Goal: Transaction & Acquisition: Purchase product/service

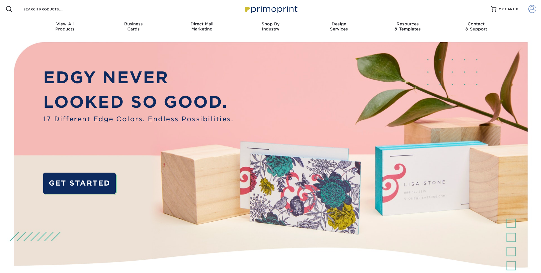
click at [531, 8] on span at bounding box center [532, 9] width 8 height 8
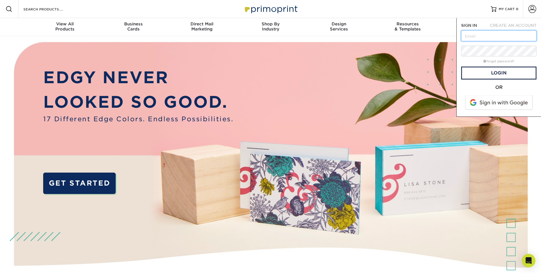
click at [501, 38] on input "text" at bounding box center [498, 35] width 75 height 11
click at [471, 37] on input "text" at bounding box center [498, 35] width 75 height 11
type input "[EMAIL_ADDRESS][DOMAIN_NAME]"
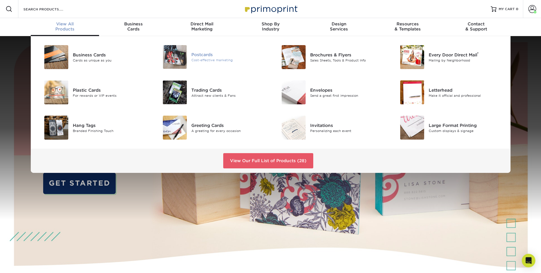
click at [213, 59] on div "Cost-effective marketing" at bounding box center [228, 60] width 75 height 5
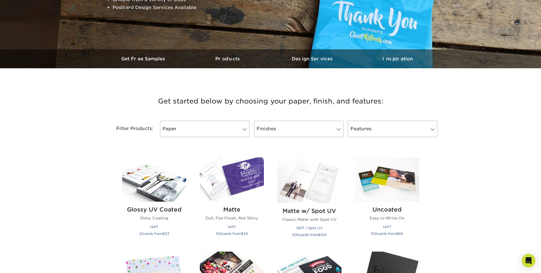
scroll to position [229, 0]
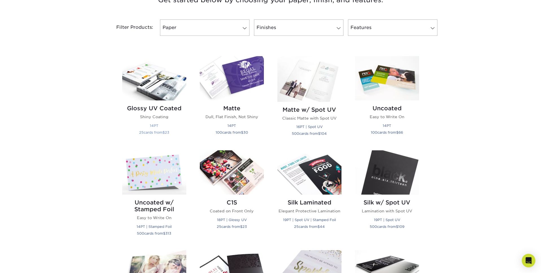
click at [137, 84] on img at bounding box center [154, 78] width 64 height 44
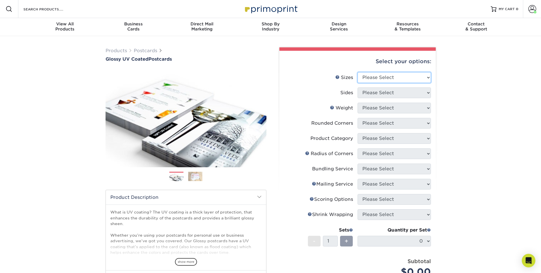
click at [368, 76] on select "Please Select 1.5" x 7" 2" x 4" 2" x 6" 2" x 7" 2" x 8" 2.12" x 5.5" 2.12" x 5.…" at bounding box center [394, 77] width 73 height 11
select select "3.50x3.50"
click at [358, 72] on select "Please Select 1.5" x 7" 2" x 4" 2" x 6" 2" x 7" 2" x 8" 2.12" x 5.5" 2.12" x 5.…" at bounding box center [394, 77] width 73 height 11
click at [396, 91] on select "Please Select Print Both Sides Print Front Only" at bounding box center [394, 92] width 73 height 11
select select "13abbda7-1d64-4f25-8bb2-c179b224825d"
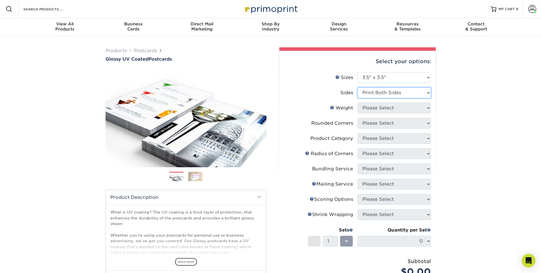
click at [358, 87] on select "Please Select Print Both Sides Print Front Only" at bounding box center [394, 92] width 73 height 11
click at [453, 103] on div "Products Postcards Glossy UV Coated Postcards Previous Next show more 25" at bounding box center [270, 201] width 541 height 331
click at [421, 106] on select "Please Select 16PT 14PT" at bounding box center [394, 108] width 73 height 11
select select "16PT"
click at [358, 103] on select "Please Select 16PT 14PT" at bounding box center [394, 108] width 73 height 11
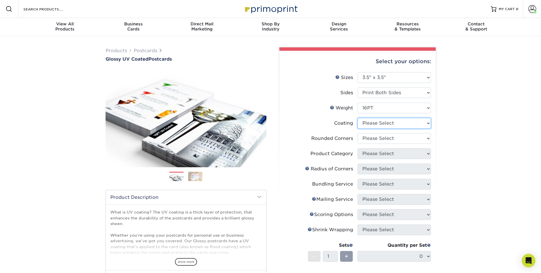
click at [417, 122] on select at bounding box center [394, 123] width 73 height 11
select select "ae367451-b2b8-45df-a344-0f05b6a12993"
click at [358, 118] on select at bounding box center [394, 123] width 73 height 11
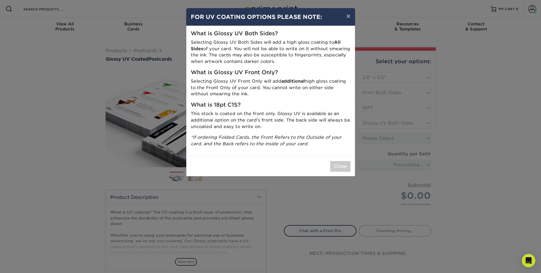
click at [411, 137] on div "× FOR UV COATING OPTIONS PLEASE NOTE: What is Glossy UV Both Sides? Selecting G…" at bounding box center [270, 136] width 541 height 273
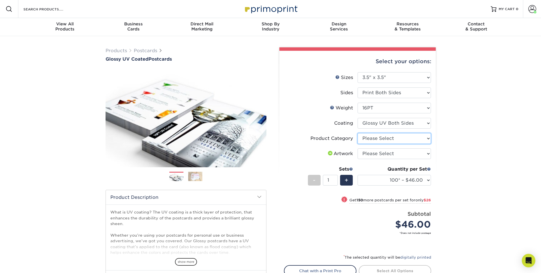
click at [428, 138] on select "Please Select Postcards" at bounding box center [394, 138] width 73 height 11
select select "9b7272e0-d6c8-4c3c-8e97-d3a1bcdab858"
click at [358, 133] on select "Please Select Postcards" at bounding box center [394, 138] width 73 height 11
click at [400, 155] on select "Please Select I will upload files I need a design - $150" at bounding box center [394, 153] width 73 height 11
select select "upload"
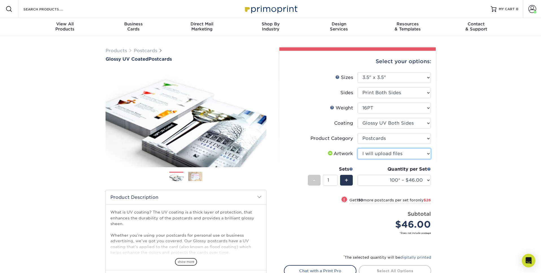
click at [358, 148] on select "Please Select I will upload files I need a design - $150" at bounding box center [394, 153] width 73 height 11
click at [333, 182] on input "1" at bounding box center [330, 180] width 15 height 11
click at [335, 179] on input "2" at bounding box center [330, 180] width 15 height 11
click at [335, 179] on input "3" at bounding box center [330, 180] width 15 height 11
click at [335, 179] on input "4" at bounding box center [330, 180] width 15 height 11
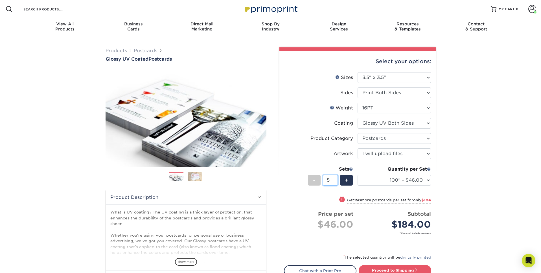
click at [335, 179] on input "5" at bounding box center [330, 180] width 15 height 11
click at [335, 179] on input "6" at bounding box center [330, 180] width 15 height 11
click at [335, 179] on input "7" at bounding box center [330, 180] width 15 height 11
click at [335, 179] on input "8" at bounding box center [330, 180] width 15 height 11
click at [335, 179] on input "9" at bounding box center [330, 180] width 15 height 11
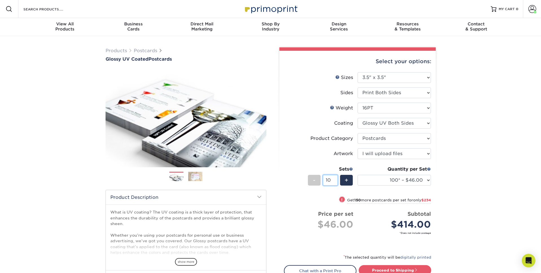
click at [335, 179] on input "10" at bounding box center [330, 180] width 15 height 11
click at [335, 179] on input "11" at bounding box center [330, 180] width 15 height 11
click at [335, 179] on input "12" at bounding box center [330, 180] width 15 height 11
type input "13"
click at [335, 179] on input "13" at bounding box center [330, 180] width 15 height 11
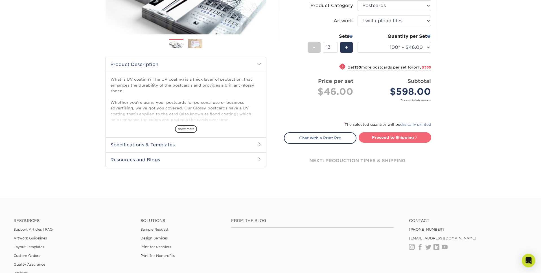
click at [396, 139] on link "Proceed to Shipping" at bounding box center [395, 137] width 73 height 10
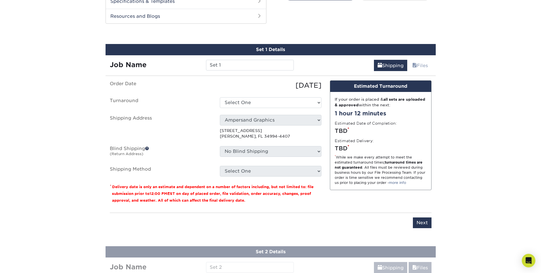
scroll to position [281, 0]
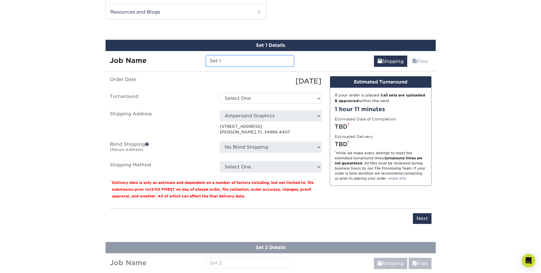
click at [242, 61] on input "Set 1" at bounding box center [250, 61] width 88 height 11
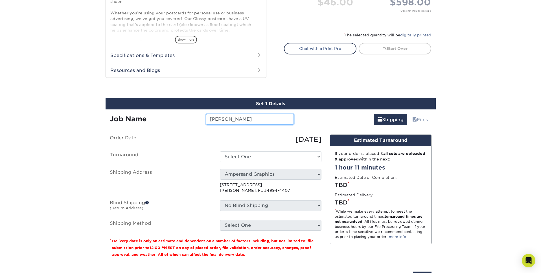
scroll to position [221, 0]
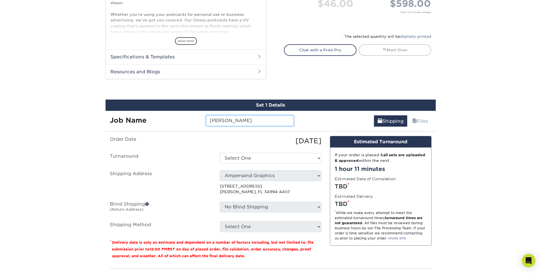
type input "Blake Parzych"
click at [269, 161] on select "Select One 2-4 Business Days 2 Day Next Business Day" at bounding box center [271, 158] width 102 height 11
select select "5c956e90-1440-4898-8fea-bd62c68f2352"
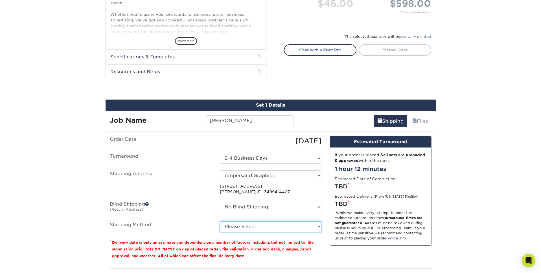
click at [266, 225] on select "Please Select Ground Shipping (+$16.21) 3 Day Shipping Service (+$19.95) 2 Day …" at bounding box center [271, 227] width 102 height 11
select select "03"
click at [220, 222] on select "Please Select Ground Shipping (+$16.21) 3 Day Shipping Service (+$19.95) 2 Day …" at bounding box center [271, 227] width 102 height 11
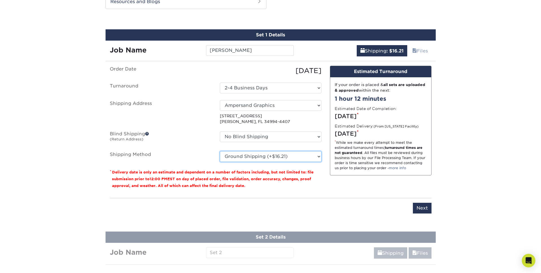
scroll to position [295, 0]
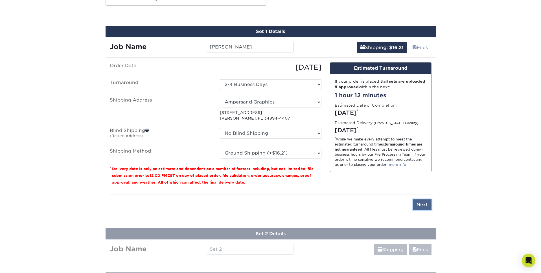
click at [421, 205] on input "Next" at bounding box center [422, 205] width 19 height 11
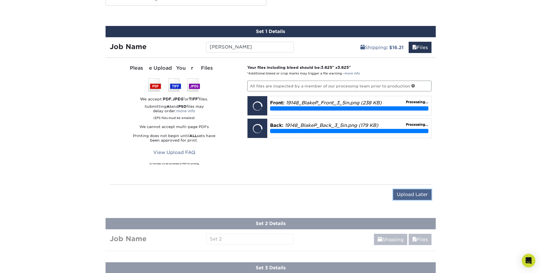
click at [410, 198] on input "Upload Later" at bounding box center [412, 194] width 38 height 11
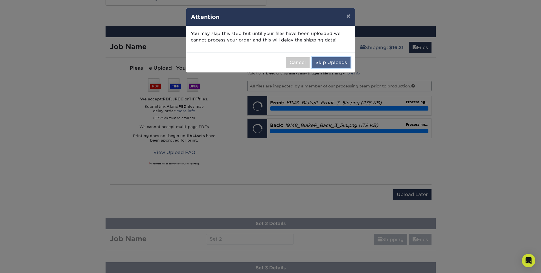
click at [319, 64] on button "Skip Uploads" at bounding box center [331, 62] width 39 height 11
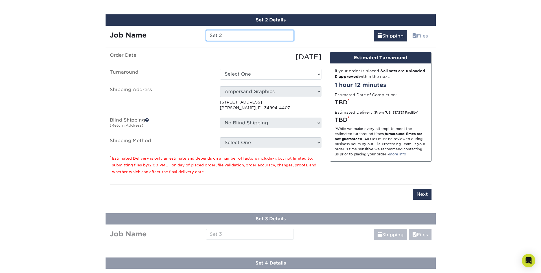
scroll to position [351, 0]
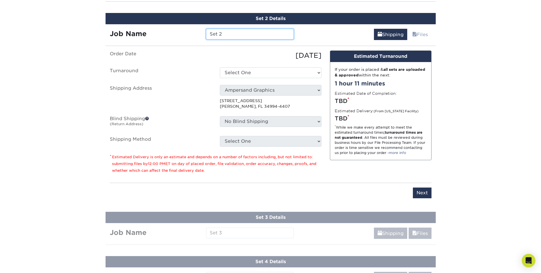
click at [236, 35] on input "Set 2" at bounding box center [250, 34] width 88 height 11
type input "[PERSON_NAME]"
click at [250, 74] on select "Select One 2-4 Business Days 2 Day Next Business Day" at bounding box center [271, 72] width 102 height 11
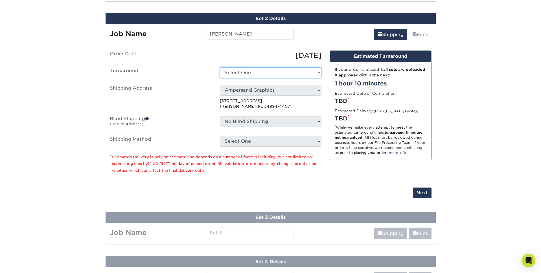
select select "5c956e90-1440-4898-8fea-bd62c68f2352"
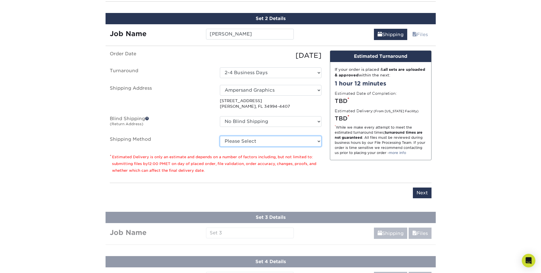
click at [268, 142] on select "Please Select Ground Shipping (+$16.21) 3 Day Shipping Service (+$19.95) 2 Day …" at bounding box center [271, 141] width 102 height 11
select select "03"
click at [220, 136] on select "Please Select Ground Shipping (+$16.21) 3 Day Shipping Service (+$19.95) 2 Day …" at bounding box center [271, 141] width 102 height 11
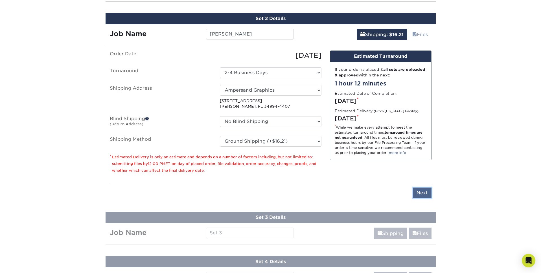
click at [422, 193] on input "Next" at bounding box center [422, 193] width 19 height 11
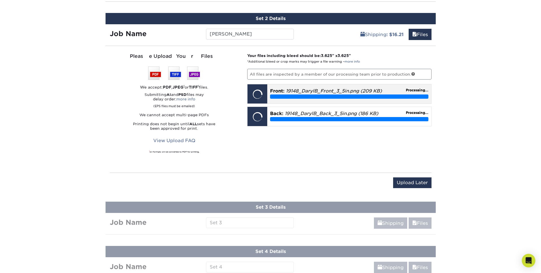
click at [261, 94] on div at bounding box center [258, 94] width 20 height 20
click at [419, 184] on input "Upload Later" at bounding box center [412, 183] width 38 height 11
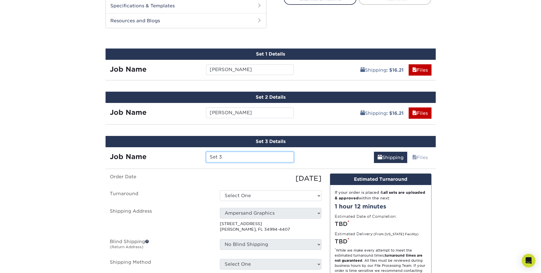
scroll to position [272, 0]
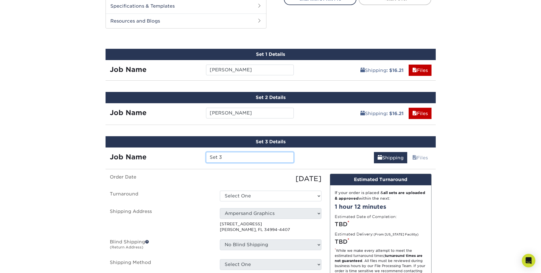
drag, startPoint x: 226, startPoint y: 159, endPoint x: 190, endPoint y: 156, distance: 36.0
click at [190, 156] on div "Job Name Set 3" at bounding box center [202, 157] width 193 height 11
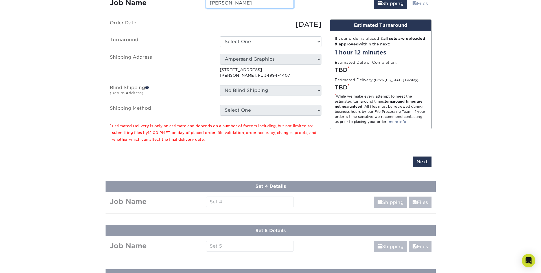
scroll to position [422, 0]
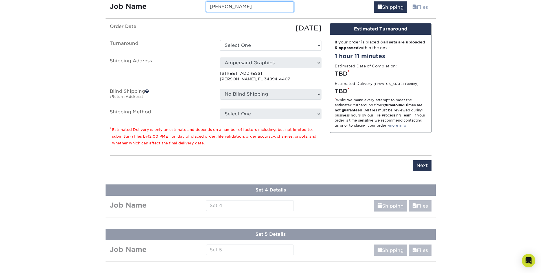
type input "[PERSON_NAME]"
click at [264, 47] on select "Select One 2-4 Business Days 2 Day Next Business Day" at bounding box center [271, 45] width 102 height 11
select select "5c956e90-1440-4898-8fea-bd62c68f2352"
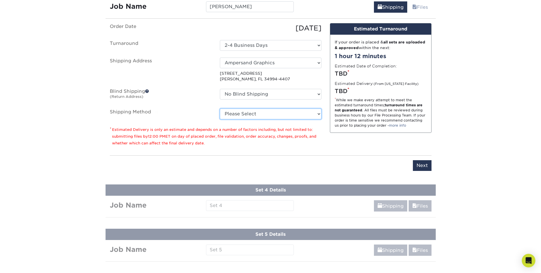
click at [263, 114] on select "Please Select Ground Shipping (+$16.21) 3 Day Shipping Service (+$19.95) 2 Day …" at bounding box center [271, 114] width 102 height 11
select select "03"
click at [220, 109] on select "Please Select Ground Shipping (+$16.21) 3 Day Shipping Service (+$19.95) 2 Day …" at bounding box center [271, 114] width 102 height 11
click at [423, 166] on input "Next" at bounding box center [422, 165] width 19 height 11
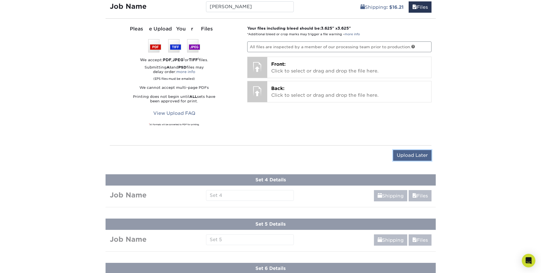
click at [416, 154] on input "Upload Later" at bounding box center [412, 155] width 38 height 11
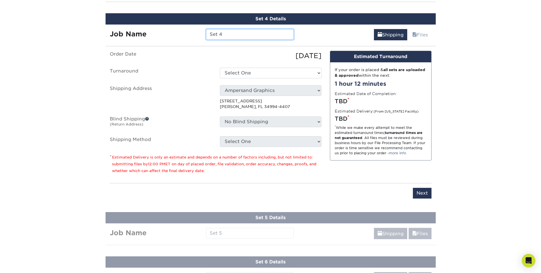
scroll to position [439, 0]
click at [227, 34] on input "Set 4" at bounding box center [250, 34] width 88 height 11
type input "[PERSON_NAME]"
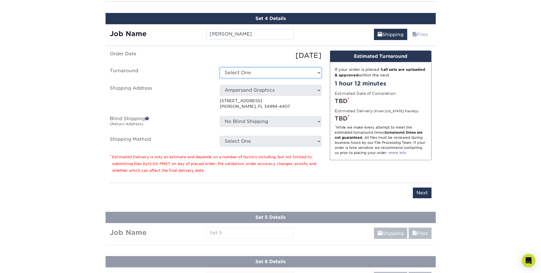
click at [284, 77] on select "Select One 2-4 Business Days 2 Day Next Business Day" at bounding box center [271, 72] width 102 height 11
select select "5c956e90-1440-4898-8fea-bd62c68f2352"
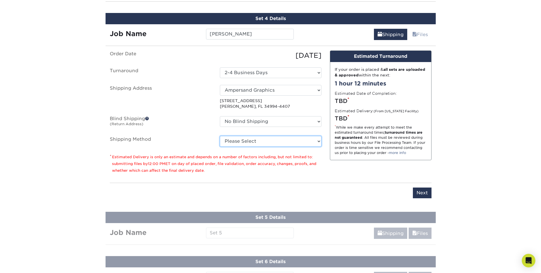
click at [279, 143] on select "Please Select Ground Shipping (+$16.21) 3 Day Shipping Service (+$19.95) 2 Day …" at bounding box center [271, 141] width 102 height 11
select select "03"
click at [220, 136] on select "Please Select Ground Shipping (+$16.21) 3 Day Shipping Service (+$19.95) 2 Day …" at bounding box center [271, 141] width 102 height 11
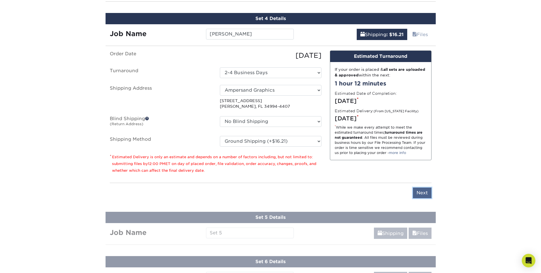
click at [416, 192] on input "Next" at bounding box center [422, 193] width 19 height 11
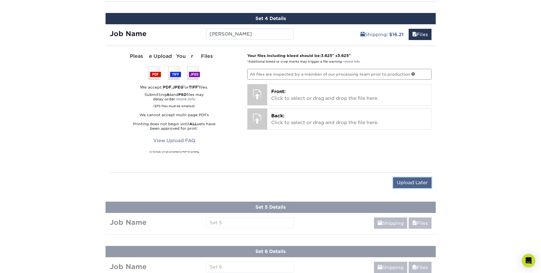
click at [403, 179] on input "Upload Later" at bounding box center [412, 183] width 38 height 11
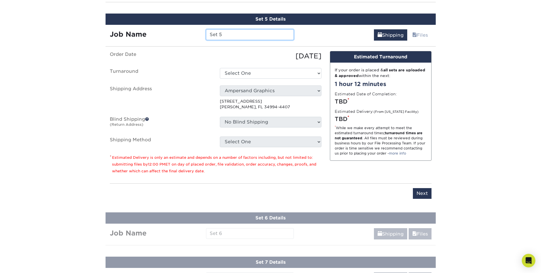
scroll to position [484, 0]
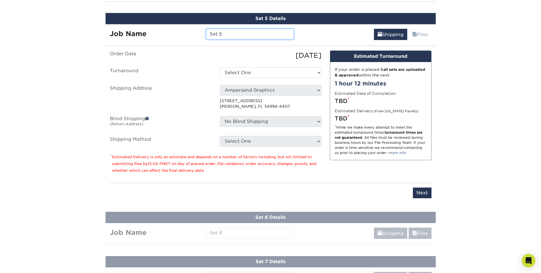
click at [242, 36] on input "Set 5" at bounding box center [250, 34] width 88 height 11
type input "John Webb"
click at [285, 74] on select "Select One 2-4 Business Days 2 Day Next Business Day" at bounding box center [271, 72] width 102 height 11
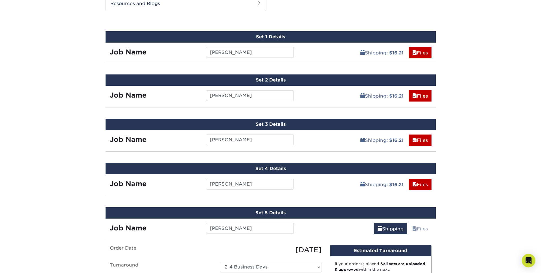
scroll to position [289, 0]
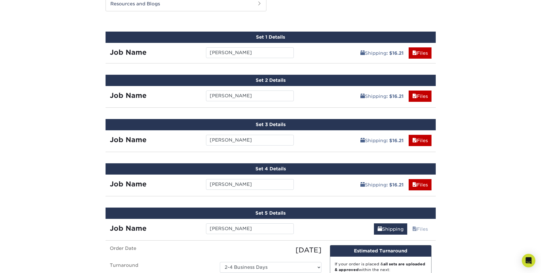
click at [280, 37] on div "Set 1 Details" at bounding box center [271, 37] width 330 height 11
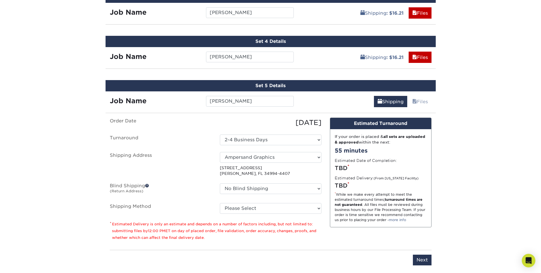
scroll to position [418, 0]
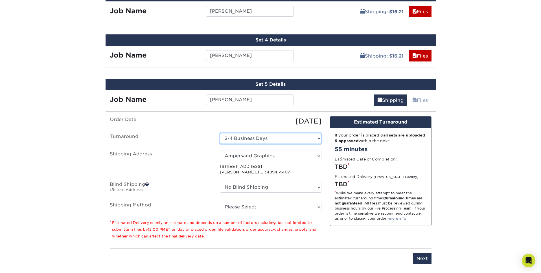
click at [260, 139] on select "Select One 2-4 Business Days 2 Day Next Business Day" at bounding box center [271, 138] width 102 height 11
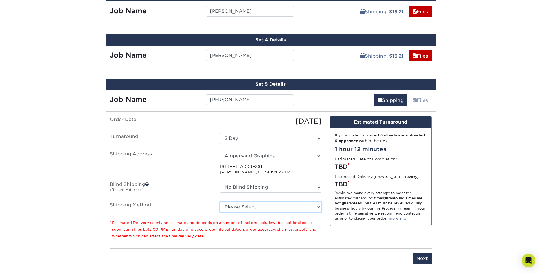
click at [318, 207] on select "Please Select Ground Shipping (+$16.21) 3 Day Shipping Service (+$19.95) 2 Day …" at bounding box center [271, 207] width 102 height 11
click at [277, 187] on select "No Blind Shipping Ampersand Graphics + Add New Address" at bounding box center [271, 187] width 102 height 11
click at [147, 184] on span at bounding box center [147, 184] width 4 height 4
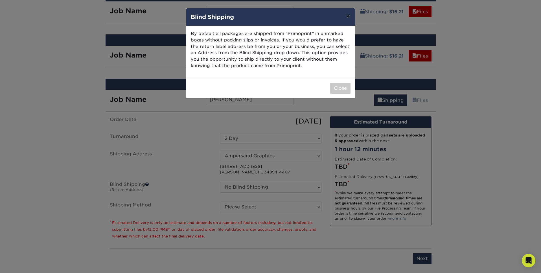
click at [351, 18] on button "×" at bounding box center [348, 16] width 13 height 16
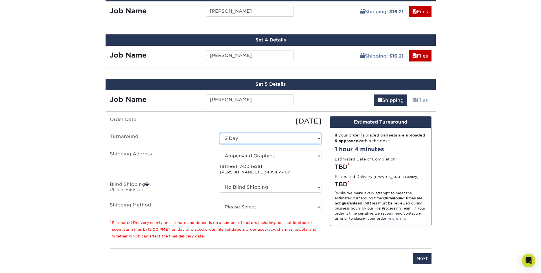
click at [260, 140] on select "Select One 2-4 Business Days 2 Day Next Business Day" at bounding box center [271, 138] width 102 height 11
click at [262, 137] on select "Select One 2-4 Business Days 2 Day Next Business Day" at bounding box center [271, 138] width 102 height 11
select select "5c956e90-1440-4898-8fea-bd62c68f2352"
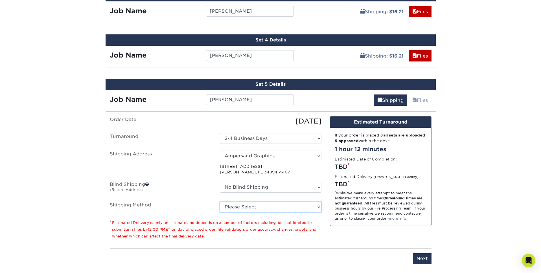
click at [274, 210] on select "Please Select Ground Shipping (+$16.21) 3 Day Shipping Service (+$19.95) 2 Day …" at bounding box center [271, 207] width 102 height 11
select select "03"
click at [220, 202] on select "Please Select Ground Shipping (+$16.21) 3 Day Shipping Service (+$19.95) 2 Day …" at bounding box center [271, 207] width 102 height 11
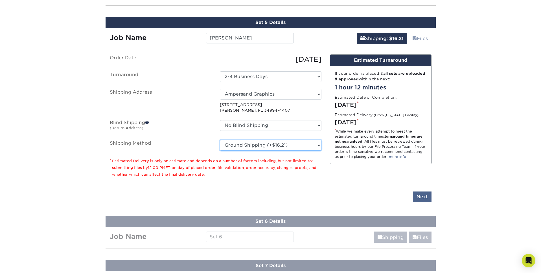
scroll to position [481, 0]
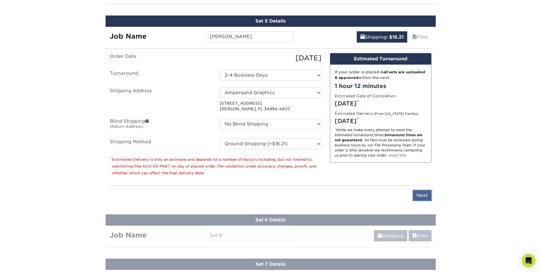
click at [428, 196] on input "Next" at bounding box center [422, 195] width 19 height 11
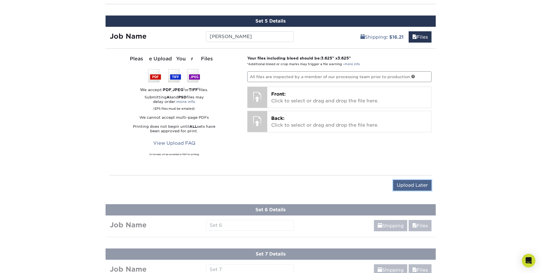
click at [421, 189] on input "Upload Later" at bounding box center [412, 185] width 38 height 11
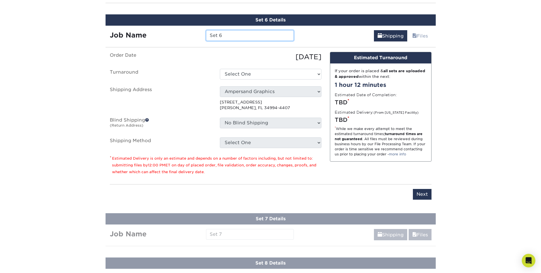
scroll to position [528, 0]
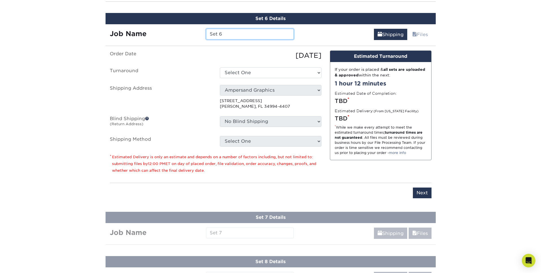
drag, startPoint x: 255, startPoint y: 36, endPoint x: 158, endPoint y: 33, distance: 97.2
click at [158, 33] on div "Job Name Set 6" at bounding box center [202, 34] width 193 height 11
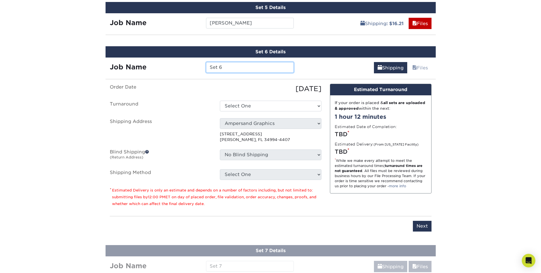
scroll to position [492, 0]
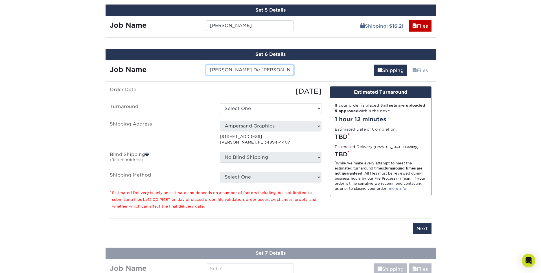
type input "Jorge De Le Rosa"
click at [241, 110] on select "Select One 2-4 Business Days 2 Day Next Business Day" at bounding box center [271, 108] width 102 height 11
click at [243, 108] on select "Select One 2-4 Business Days 2 Day Next Business Day" at bounding box center [271, 108] width 102 height 11
select select "5c956e90-1440-4898-8fea-bd62c68f2352"
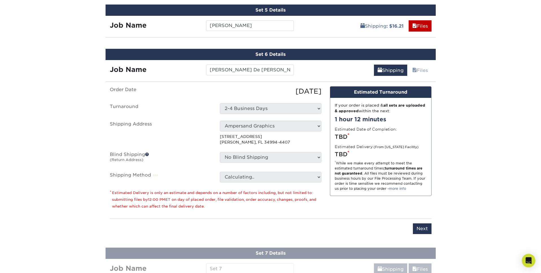
scroll to position [492, 0]
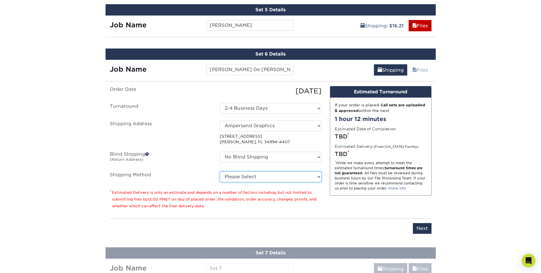
click at [263, 179] on select "Please Select Ground Shipping (+$16.21) 3 Day Shipping Service (+$19.95) 2 Day …" at bounding box center [271, 177] width 102 height 11
select select "03"
click at [220, 172] on select "Please Select Ground Shipping (+$16.21) 3 Day Shipping Service (+$19.95) 2 Day …" at bounding box center [271, 177] width 102 height 11
click at [420, 228] on input "Next" at bounding box center [422, 228] width 19 height 11
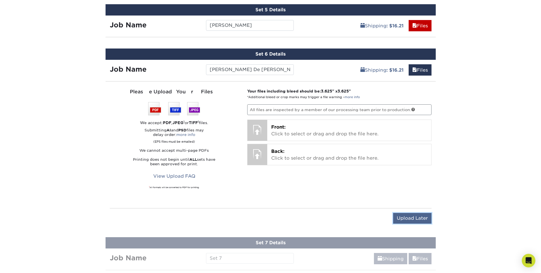
click at [411, 223] on input "Upload Later" at bounding box center [412, 218] width 38 height 11
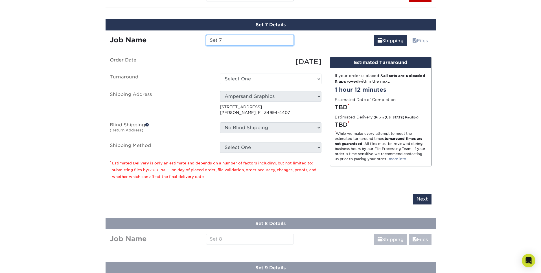
scroll to position [572, 0]
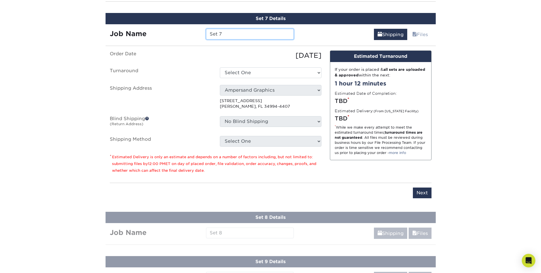
drag, startPoint x: 230, startPoint y: 33, endPoint x: 201, endPoint y: 35, distance: 29.2
click at [201, 35] on div "Job Name Set 7" at bounding box center [202, 34] width 193 height 11
type input "Ka Vu"
click at [267, 69] on select "Select One 2-4 Business Days 2 Day Next Business Day" at bounding box center [271, 72] width 102 height 11
select select "5c956e90-1440-4898-8fea-bd62c68f2352"
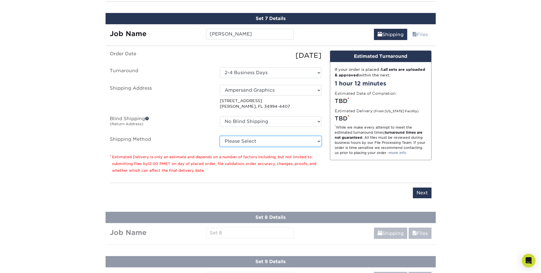
click at [267, 142] on select "Please Select Ground Shipping (+$16.21) 3 Day Shipping Service (+$19.95) 2 Day …" at bounding box center [271, 141] width 102 height 11
select select "03"
click at [220, 136] on select "Please Select Ground Shipping (+$16.21) 3 Day Shipping Service (+$19.95) 2 Day …" at bounding box center [271, 141] width 102 height 11
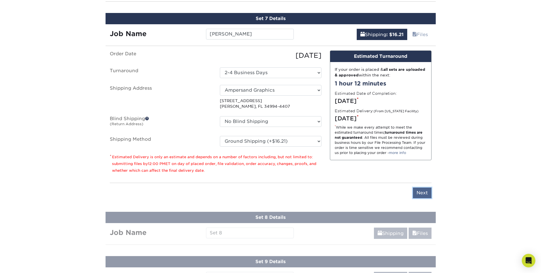
click at [423, 196] on input "Next" at bounding box center [422, 193] width 19 height 11
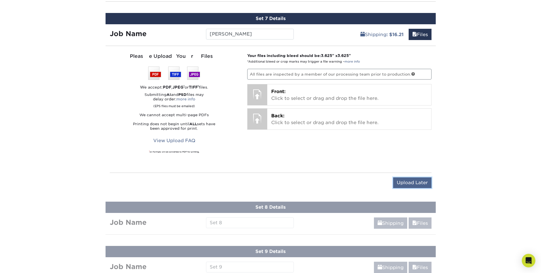
click at [420, 183] on input "Upload Later" at bounding box center [412, 183] width 38 height 11
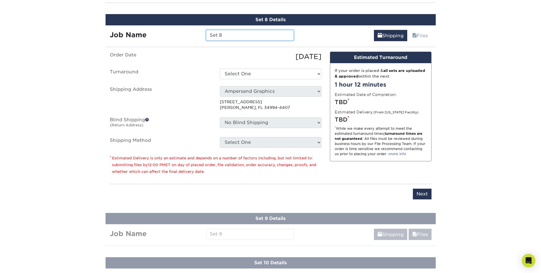
scroll to position [617, 0]
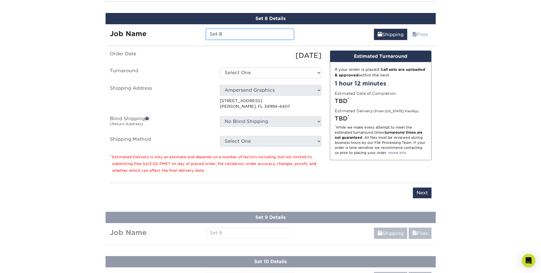
drag, startPoint x: 234, startPoint y: 34, endPoint x: 186, endPoint y: 33, distance: 47.7
click at [186, 33] on div "Job Name Set 8" at bounding box center [202, 34] width 193 height 11
type input "Parker Hall"
click at [258, 68] on select "Select One 2-4 Business Days 2 Day Next Business Day" at bounding box center [271, 72] width 102 height 11
select select "5c956e90-1440-4898-8fea-bd62c68f2352"
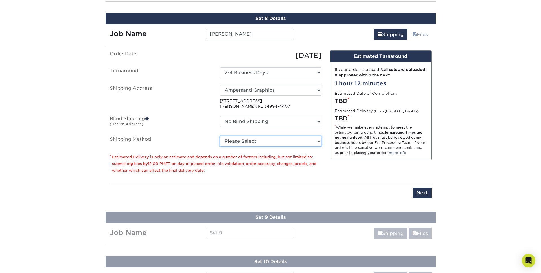
click at [249, 140] on select "Please Select Ground Shipping (+$16.21) 3 Day Shipping Service (+$19.95) 2 Day …" at bounding box center [271, 141] width 102 height 11
select select "03"
click at [220, 136] on select "Please Select Ground Shipping (+$16.21) 3 Day Shipping Service (+$19.95) 2 Day …" at bounding box center [271, 141] width 102 height 11
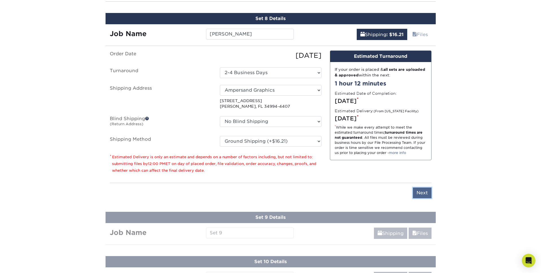
click at [424, 195] on input "Next" at bounding box center [422, 193] width 19 height 11
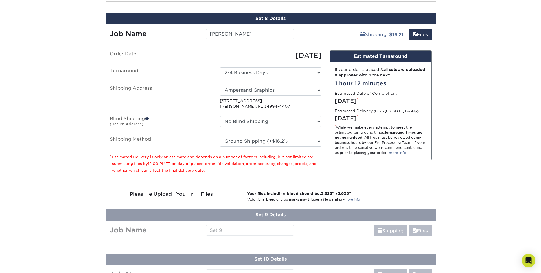
click at [424, 195] on div "Set 8 Details Job Name Parker Hall Shipping : $16.21 Files Continue You've choo…" at bounding box center [271, 108] width 330 height 190
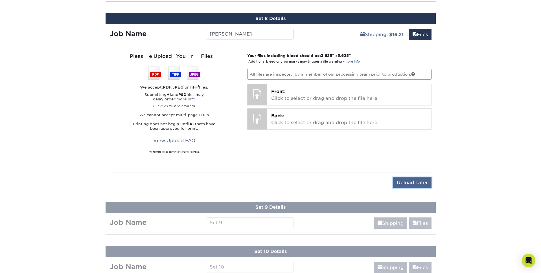
click at [416, 182] on input "Upload Later" at bounding box center [412, 183] width 38 height 11
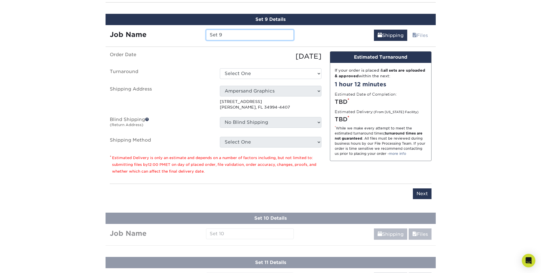
scroll to position [661, 0]
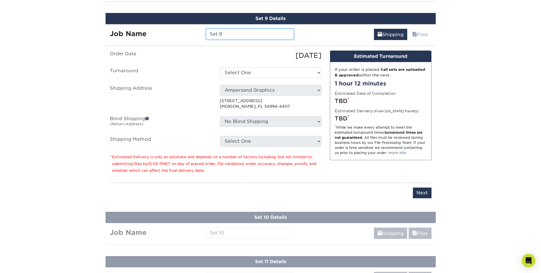
drag, startPoint x: 236, startPoint y: 33, endPoint x: 190, endPoint y: 32, distance: 45.7
click at [190, 32] on div "Job Name Set 9" at bounding box center [202, 34] width 193 height 11
click at [223, 34] on input "Renzzo Serpone" at bounding box center [250, 34] width 88 height 11
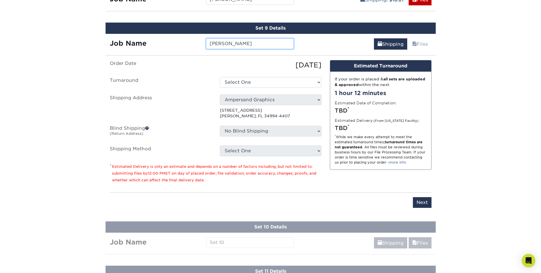
scroll to position [651, 0]
type input "Renzo Serpone"
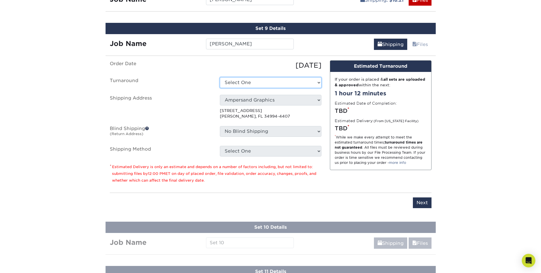
click at [277, 78] on select "Select One 2-4 Business Days 2 Day Next Business Day" at bounding box center [271, 82] width 102 height 11
select select "5c956e90-1440-4898-8fea-bd62c68f2352"
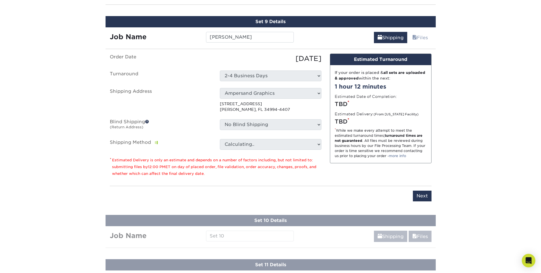
scroll to position [658, 0]
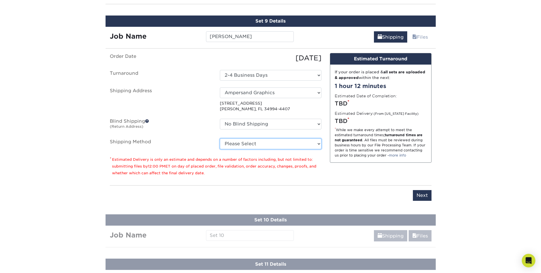
click at [284, 144] on select "Please Select Ground Shipping (+$16.21) 3 Day Shipping Service (+$19.95) 2 Day …" at bounding box center [271, 144] width 102 height 11
select select "03"
click at [220, 139] on select "Please Select Ground Shipping (+$16.21) 3 Day Shipping Service (+$19.95) 2 Day …" at bounding box center [271, 144] width 102 height 11
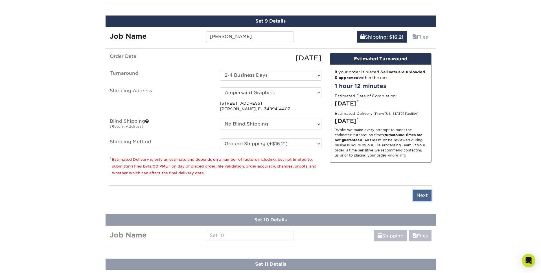
scroll to position [658, 0]
click at [429, 194] on input "Next" at bounding box center [422, 195] width 19 height 11
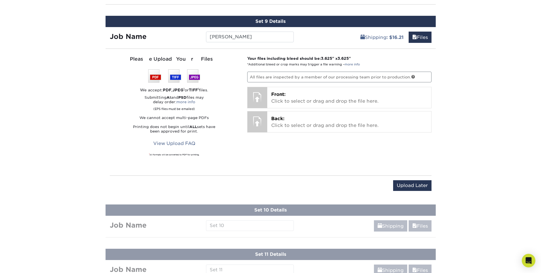
scroll to position [658, 0]
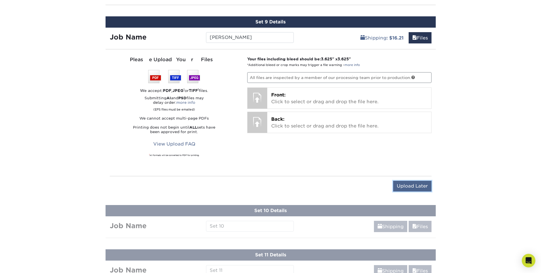
click at [419, 190] on input "Upload Later" at bounding box center [412, 186] width 38 height 11
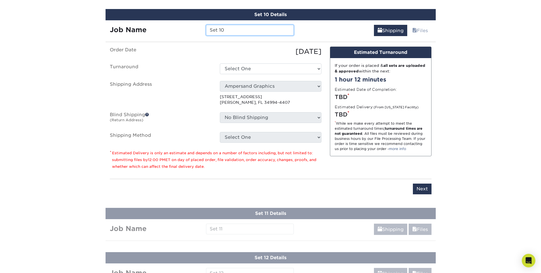
scroll to position [710, 0]
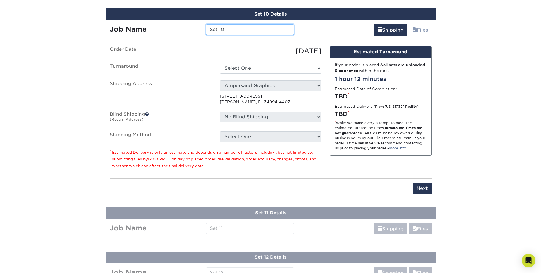
drag, startPoint x: 242, startPoint y: 27, endPoint x: 187, endPoint y: 24, distance: 55.4
click at [187, 24] on div "Job Name Set 10" at bounding box center [202, 29] width 193 height 11
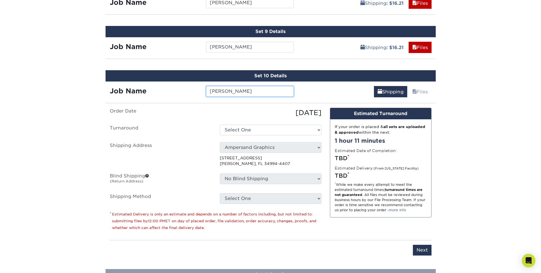
scroll to position [647, 0]
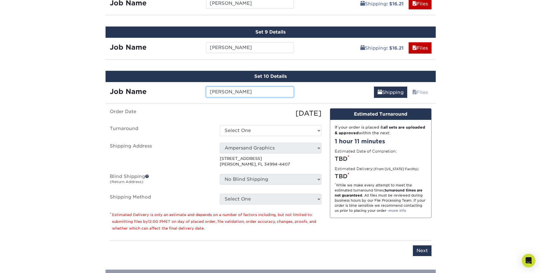
type input "Scott Bogan"
click at [274, 128] on select "Select One 2-4 Business Days 2 Day Next Business Day" at bounding box center [271, 130] width 102 height 11
select select "5c956e90-1440-4898-8fea-bd62c68f2352"
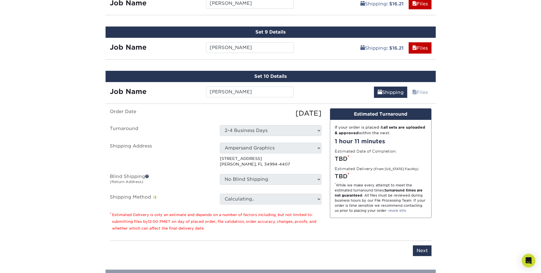
click at [266, 206] on fieldset "Order Date 09/18/2025 Turnaround Select One 2-4 Business Days 2 Day Next Busine…" at bounding box center [216, 159] width 212 height 103
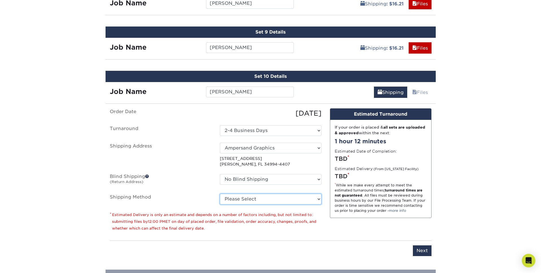
click at [265, 201] on select "Please Select Ground Shipping (+$16.21) 3 Day Shipping Service (+$19.95) 2 Day …" at bounding box center [271, 199] width 102 height 11
select select "03"
click at [220, 194] on select "Please Select Ground Shipping (+$16.21) 3 Day Shipping Service (+$19.95) 2 Day …" at bounding box center [271, 199] width 102 height 11
click at [424, 251] on input "Next" at bounding box center [422, 251] width 19 height 11
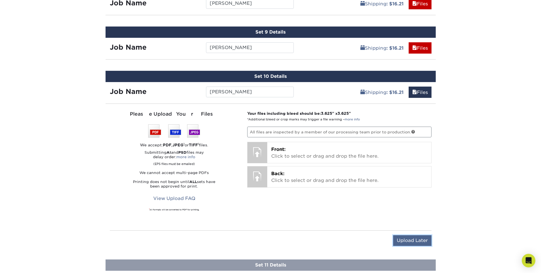
click at [418, 238] on input "Upload Later" at bounding box center [412, 240] width 38 height 11
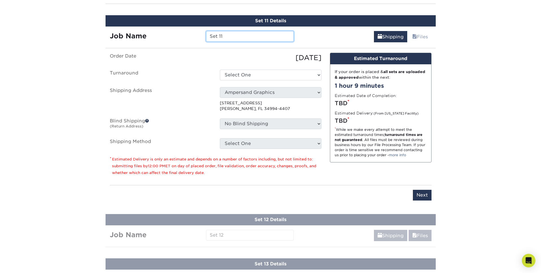
scroll to position [750, 0]
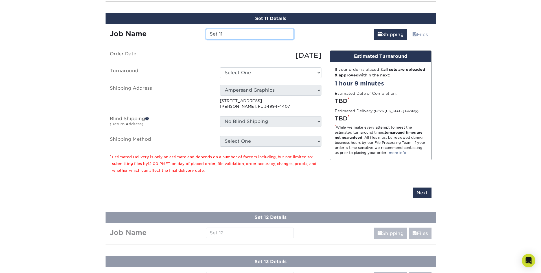
drag, startPoint x: 233, startPoint y: 33, endPoint x: 176, endPoint y: 34, distance: 56.5
click at [176, 34] on div "Job Name Set 11" at bounding box center [202, 34] width 193 height 11
drag, startPoint x: 232, startPoint y: 33, endPoint x: 225, endPoint y: 45, distance: 13.8
click at [232, 34] on input "Shane Connan" at bounding box center [250, 34] width 88 height 11
drag, startPoint x: 241, startPoint y: 35, endPoint x: 239, endPoint y: 40, distance: 5.0
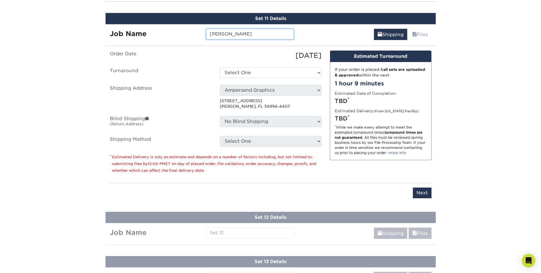
click at [241, 36] on input "Shane Cannan" at bounding box center [250, 34] width 88 height 11
type input "Shane Cannon"
click at [258, 72] on select "Select One 2-4 Business Days 2 Day Next Business Day" at bounding box center [271, 72] width 102 height 11
select select "5c956e90-1440-4898-8fea-bd62c68f2352"
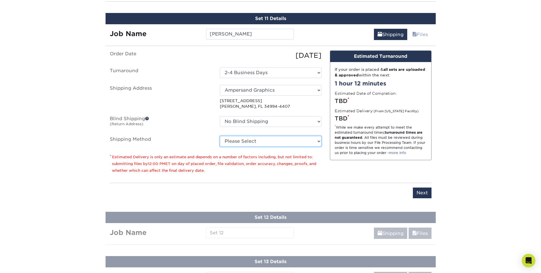
click at [263, 143] on select "Please Select Ground Shipping (+$16.21) 3 Day Shipping Service (+$19.95) 2 Day …" at bounding box center [271, 141] width 102 height 11
select select "03"
click at [220, 136] on select "Please Select Ground Shipping (+$16.21) 3 Day Shipping Service (+$19.95) 2 Day …" at bounding box center [271, 141] width 102 height 11
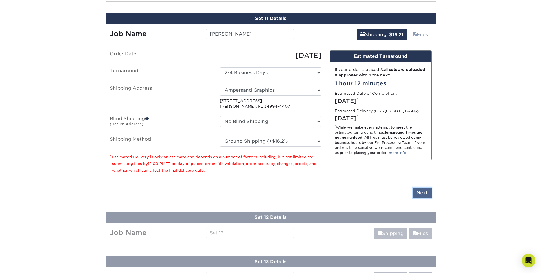
click at [425, 191] on input "Next" at bounding box center [422, 193] width 19 height 11
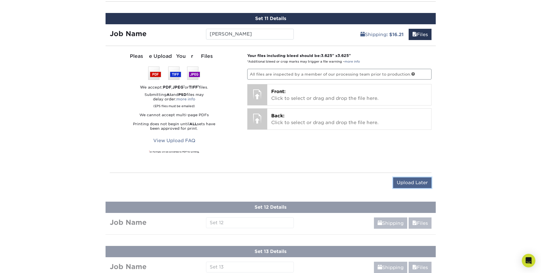
click at [406, 185] on input "Upload Later" at bounding box center [412, 183] width 38 height 11
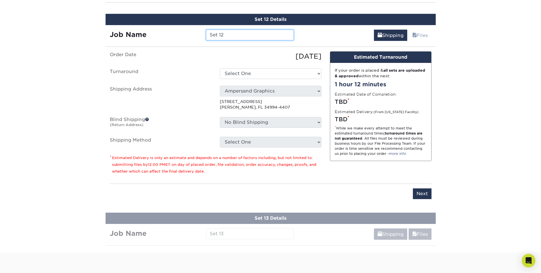
scroll to position [794, 0]
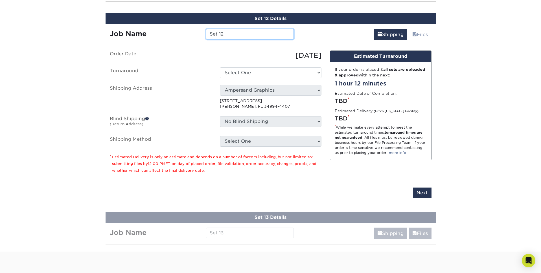
drag, startPoint x: 205, startPoint y: 36, endPoint x: 176, endPoint y: 36, distance: 28.5
click at [176, 36] on div "Job Name Set 12" at bounding box center [202, 34] width 193 height 11
type input "Tyler Snow"
click at [277, 70] on select "Select One 2-4 Business Days 2 Day Next Business Day" at bounding box center [271, 72] width 102 height 11
select select "5c956e90-1440-4898-8fea-bd62c68f2352"
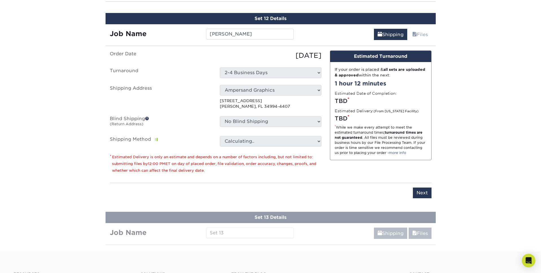
scroll to position [793, 0]
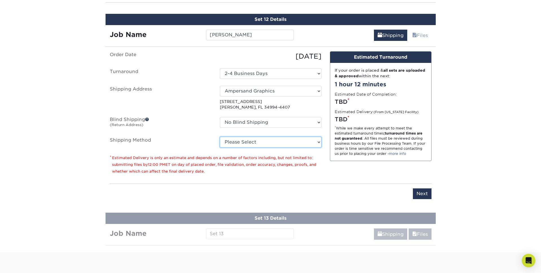
click at [265, 144] on select "Please Select Ground Shipping (+$16.21) 3 Day Shipping Service (+$19.95) 2 Day …" at bounding box center [271, 142] width 102 height 11
select select "03"
click at [220, 137] on select "Please Select Ground Shipping (+$16.21) 3 Day Shipping Service (+$19.95) 2 Day …" at bounding box center [271, 142] width 102 height 11
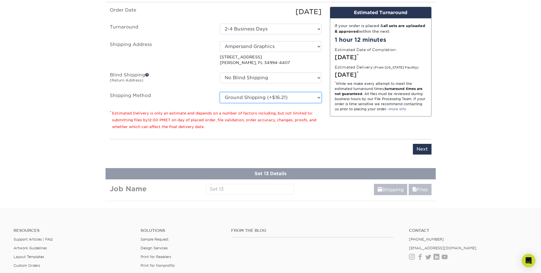
scroll to position [838, 0]
click at [419, 148] on input "Next" at bounding box center [422, 149] width 19 height 11
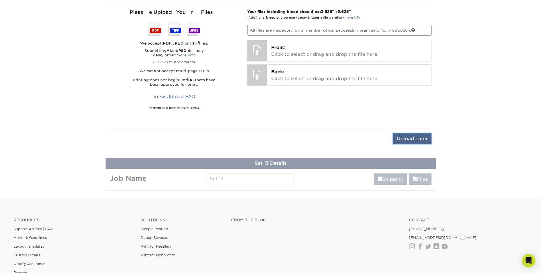
click at [415, 141] on input "Upload Later" at bounding box center [412, 138] width 38 height 11
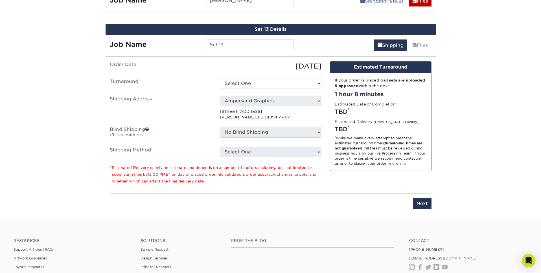
scroll to position [845, 0]
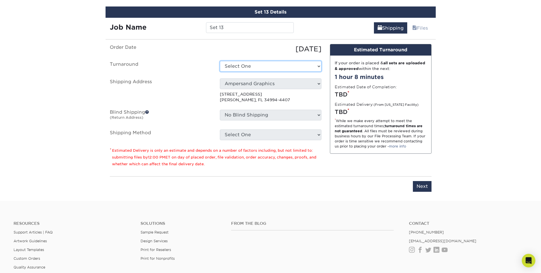
click at [268, 64] on select "Select One 2-4 Business Days 2 Day Next Business Day" at bounding box center [271, 66] width 102 height 11
select select "069421b6-77f8-46d1-af24-154b2a9d57c4"
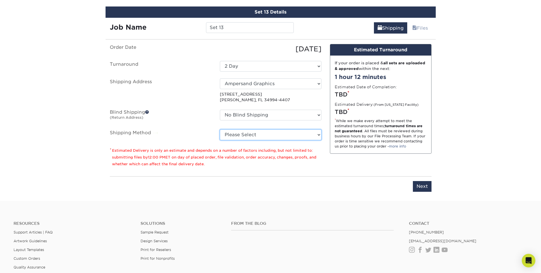
click at [259, 138] on select "Please Select Ground Shipping (+$16.21) 3 Day Shipping Service (+$19.95) 2 Day …" at bounding box center [271, 135] width 102 height 11
select select "03"
click at [220, 130] on select "Please Select Ground Shipping (+$16.21) 3 Day Shipping Service (+$19.95) 2 Day …" at bounding box center [271, 135] width 102 height 11
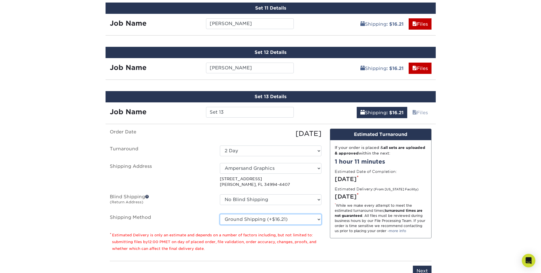
scroll to position [779, 0]
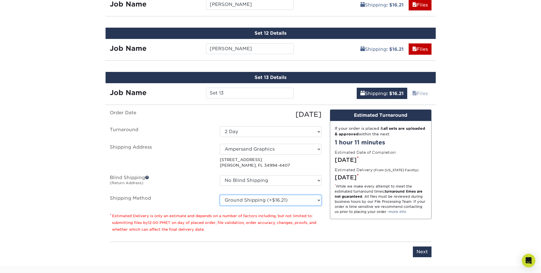
click at [317, 204] on select "Please Select Ground Shipping (+$16.21) 3 Day Shipping Service (+$19.95) 2 Day …" at bounding box center [271, 200] width 102 height 11
click at [296, 133] on select "Select One 2-4 Business Days 2 Day Next Business Day" at bounding box center [271, 131] width 102 height 11
select select "3823f37a-5dc2-4236-b938-499ecfded102"
click at [319, 202] on select "Please Select Ground Shipping (+$16.21) 3 Day Shipping Service (+$19.95) 2 Day …" at bounding box center [271, 200] width 102 height 11
select select "03"
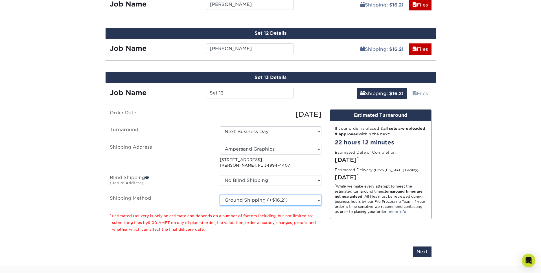
click at [220, 195] on select "Please Select Ground Shipping (+$16.21) 3 Day Shipping Service (+$19.95) 2 Day …" at bounding box center [271, 200] width 102 height 11
click at [287, 132] on select "Select One 2-4 Business Days 2 Day Next Business Day" at bounding box center [271, 131] width 102 height 11
click at [220, 126] on select "Select One 2-4 Business Days 2 Day Next Business Day" at bounding box center [271, 131] width 102 height 11
click at [306, 199] on select "Please Select Ground Shipping (+$16.21) 3 Day Shipping Service (+$19.95) 2 Day …" at bounding box center [271, 200] width 102 height 11
click at [220, 195] on select "Please Select Ground Shipping (+$16.21) 3 Day Shipping Service (+$19.95) 2 Day …" at bounding box center [271, 200] width 102 height 11
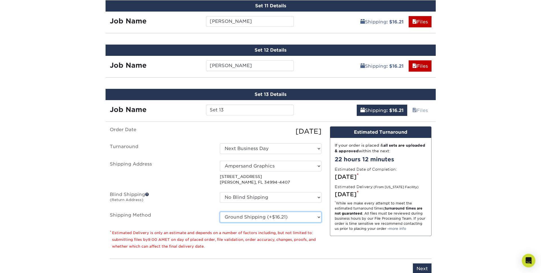
scroll to position [765, 0]
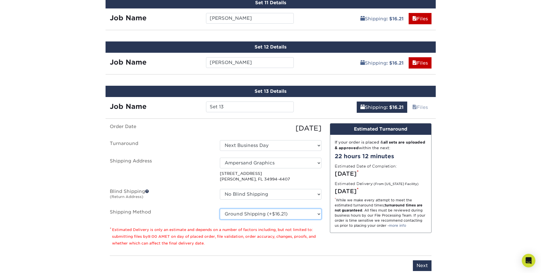
click at [287, 216] on select "Please Select Ground Shipping (+$16.21) 3 Day Shipping Service (+$19.95) 2 Day …" at bounding box center [271, 214] width 102 height 11
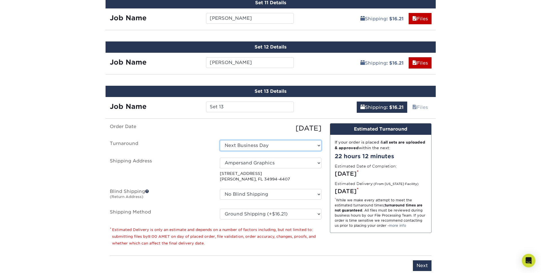
click at [247, 144] on select "Select One 2-4 Business Days 2 Day Next Business Day" at bounding box center [271, 145] width 102 height 11
click at [220, 140] on select "Select One 2-4 Business Days 2 Day Next Business Day" at bounding box center [271, 145] width 102 height 11
click at [328, 103] on div "Shipping : $16.21 Files Continue" at bounding box center [367, 105] width 138 height 17
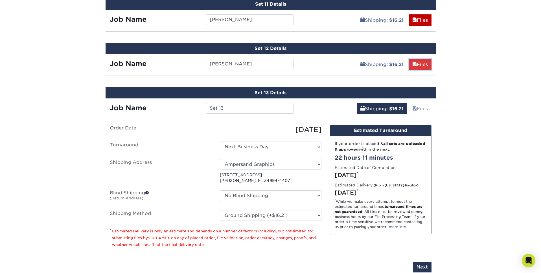
click at [421, 64] on link "Files" at bounding box center [420, 64] width 23 height 11
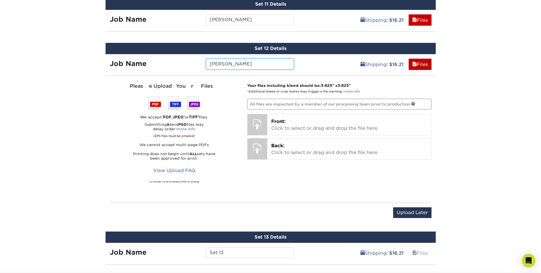
click at [272, 68] on input "Tyler Snow" at bounding box center [250, 64] width 88 height 11
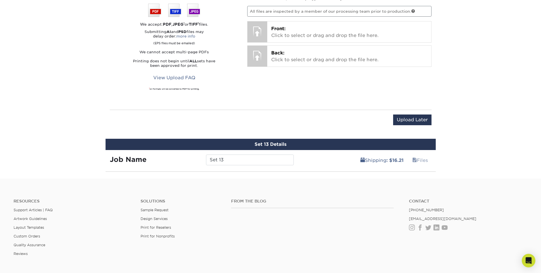
scroll to position [856, 0]
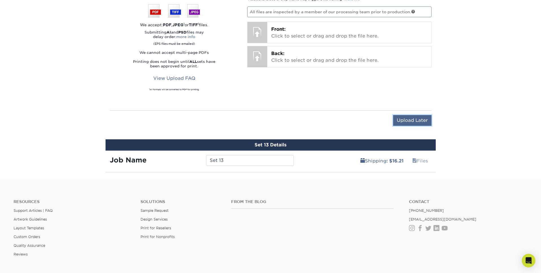
click at [400, 120] on input "Upload Later" at bounding box center [412, 120] width 38 height 11
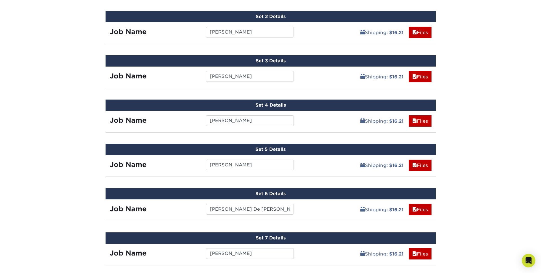
scroll to position [350, 0]
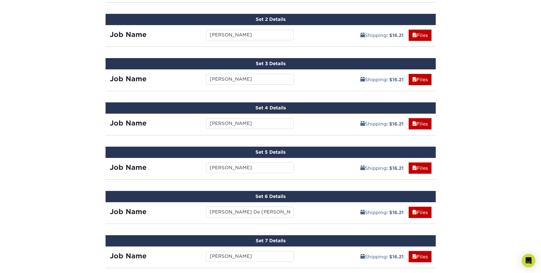
click at [268, 64] on div "Set 3 Details" at bounding box center [271, 63] width 330 height 11
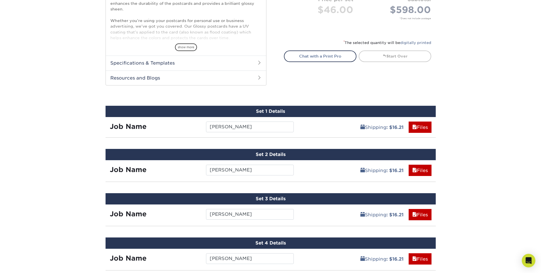
scroll to position [226, 0]
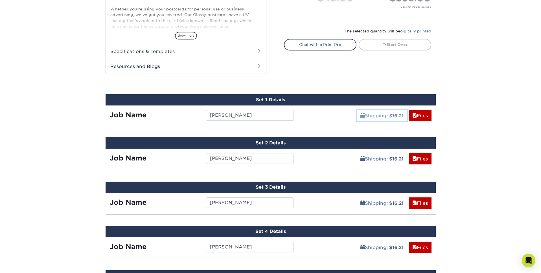
click at [372, 116] on link "Shipping : $16.21" at bounding box center [382, 115] width 51 height 11
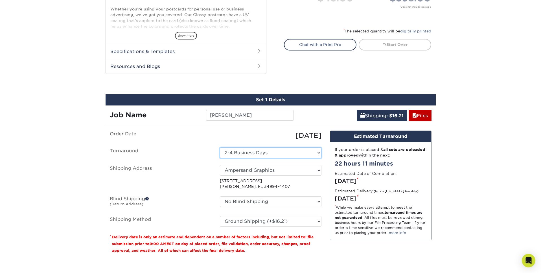
click at [264, 153] on select "Select One 2-4 Business Days 2 Day Next Business Day" at bounding box center [271, 153] width 102 height 11
select select "3823f37a-5dc2-4236-b938-499ecfded102"
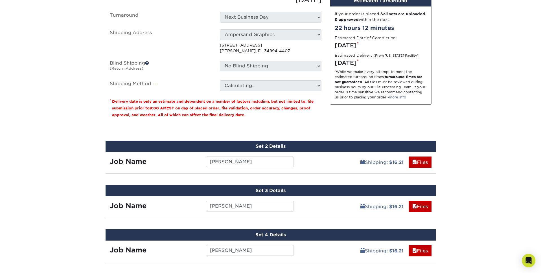
scroll to position [362, 0]
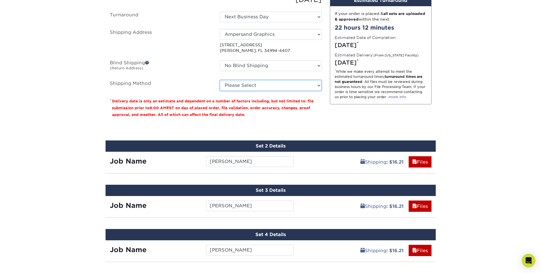
click at [274, 86] on select "Please Select Ground Shipping (+$16.21) 3 Day Shipping Service (+$19.95) 2 Day …" at bounding box center [271, 85] width 102 height 11
select select "03"
click at [220, 80] on select "Please Select Ground Shipping (+$16.21) 3 Day Shipping Service (+$19.95) 2 Day …" at bounding box center [271, 85] width 102 height 11
click at [373, 163] on link "Shipping : $16.21" at bounding box center [382, 161] width 51 height 11
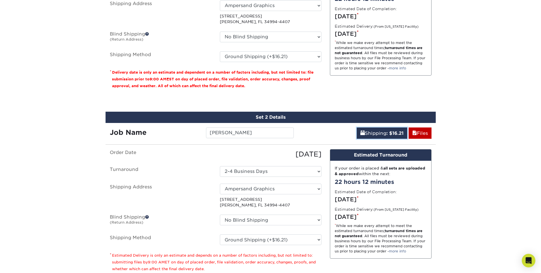
scroll to position [399, 0]
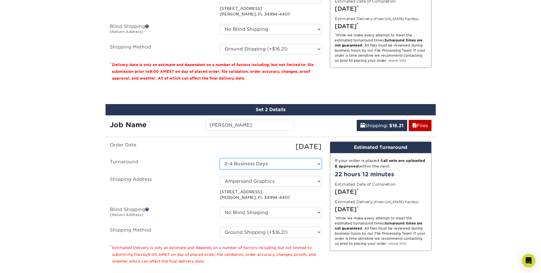
click at [258, 161] on select "Select One 2-4 Business Days 2 Day Next Business Day" at bounding box center [271, 164] width 102 height 11
select select "3823f37a-5dc2-4236-b938-499ecfded102"
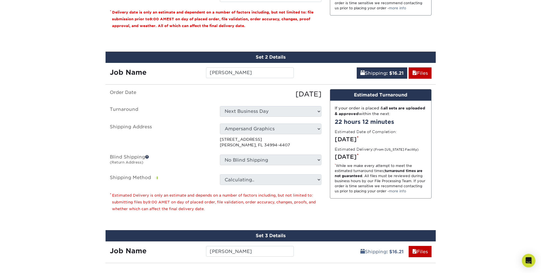
scroll to position [457, 0]
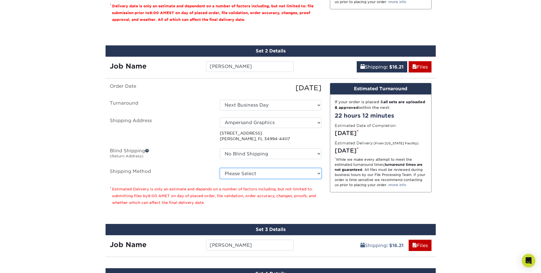
click at [307, 175] on select "Please Select Ground Shipping (+$16.21) 3 Day Shipping Service (+$19.95) 2 Day …" at bounding box center [271, 173] width 102 height 11
select select "03"
click at [220, 168] on select "Please Select Ground Shipping (+$16.21) 3 Day Shipping Service (+$19.95) 2 Day …" at bounding box center [271, 173] width 102 height 11
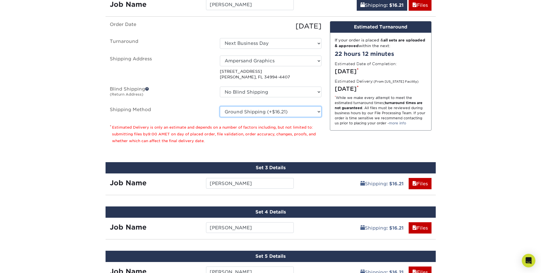
scroll to position [522, 0]
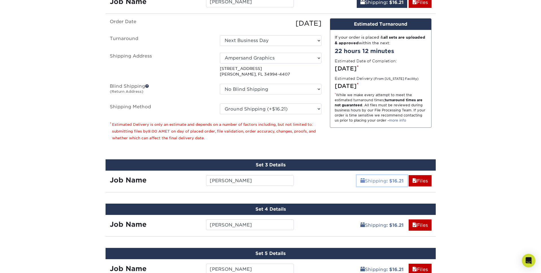
click at [378, 181] on link "Shipping : $16.21" at bounding box center [382, 180] width 51 height 11
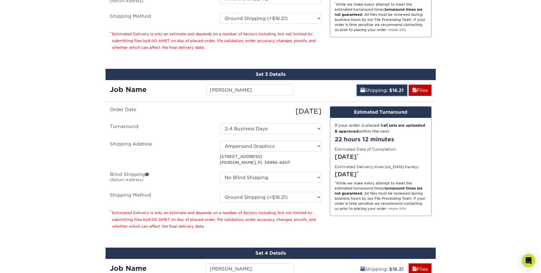
scroll to position [614, 0]
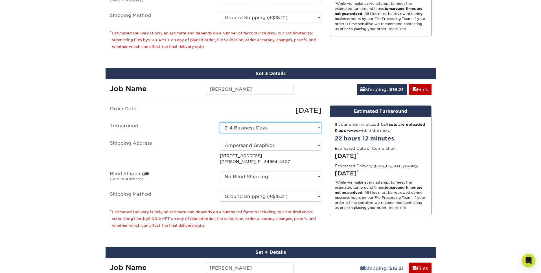
click at [246, 131] on select "Select One 2-4 Business Days 2 Day Next Business Day" at bounding box center [271, 127] width 102 height 11
select select "3823f37a-5dc2-4236-b938-499ecfded102"
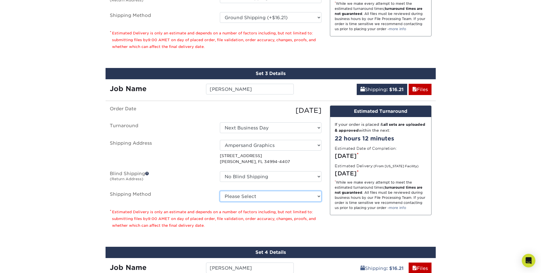
click at [266, 198] on select "Please Select Ground Shipping (+$16.21) 3 Day Shipping Service (+$19.95) 2 Day …" at bounding box center [271, 196] width 102 height 11
select select "03"
click at [220, 191] on select "Please Select Ground Shipping (+$16.21) 3 Day Shipping Service (+$19.95) 2 Day …" at bounding box center [271, 196] width 102 height 11
click at [327, 219] on div "Design Estimated Turnaround If your order is placed & all sets are uploaded & a…" at bounding box center [381, 170] width 110 height 128
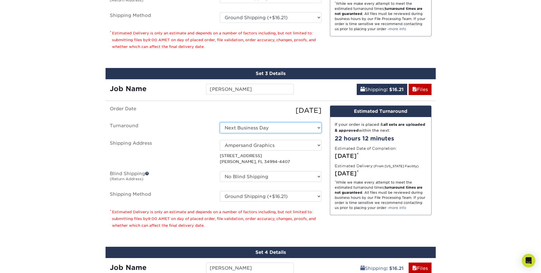
click at [275, 132] on select "Select One 2-4 Business Days 2 Day Next Business Day" at bounding box center [271, 127] width 102 height 11
click at [220, 122] on select "Select One 2-4 Business Days 2 Day Next Business Day" at bounding box center [271, 127] width 102 height 11
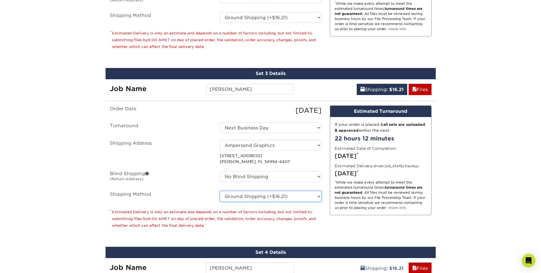
click at [275, 199] on select "Please Select Ground Shipping (+$16.21) 3 Day Shipping Service (+$19.95) 2 Day …" at bounding box center [271, 196] width 102 height 11
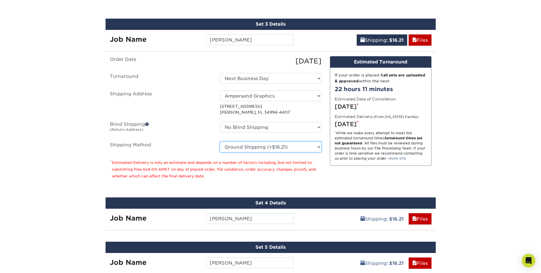
scroll to position [672, 0]
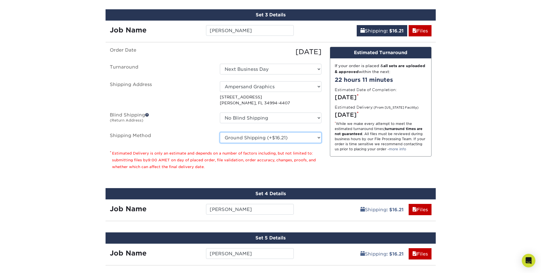
click at [319, 136] on select "Please Select Ground Shipping (+$16.21) 3 Day Shipping Service (+$19.95) 2 Day …" at bounding box center [271, 137] width 102 height 11
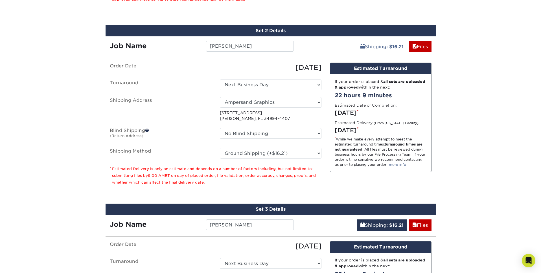
scroll to position [479, 0]
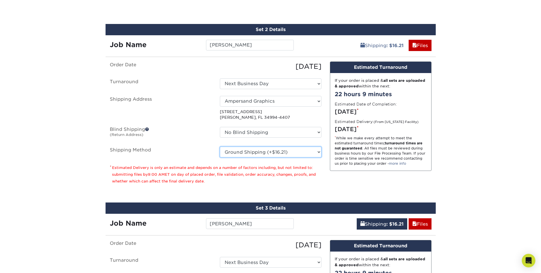
click at [253, 151] on select "Please Select Ground Shipping (+$16.21) 3 Day Shipping Service (+$19.95) 2 Day …" at bounding box center [271, 152] width 102 height 11
select select "01"
click at [220, 147] on select "Please Select Ground Shipping (+$16.21) 3 Day Shipping Service (+$19.95) 2 Day …" at bounding box center [271, 152] width 102 height 11
click at [331, 182] on div "Design Estimated Turnaround If your order is placed & all sets are uploaded & a…" at bounding box center [381, 126] width 110 height 128
click at [284, 151] on select "Please Select Ground Shipping (+$16.21) 3 Day Shipping Service (+$19.95) 2 Day …" at bounding box center [271, 152] width 102 height 11
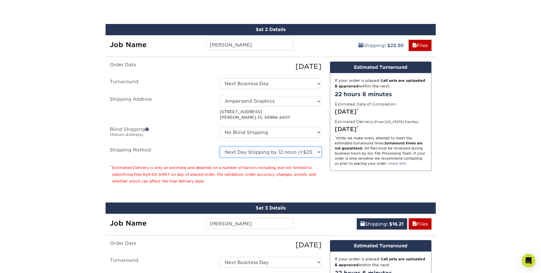
click at [220, 147] on select "Please Select Ground Shipping (+$16.21) 3 Day Shipping Service (+$19.95) 2 Day …" at bounding box center [271, 152] width 102 height 11
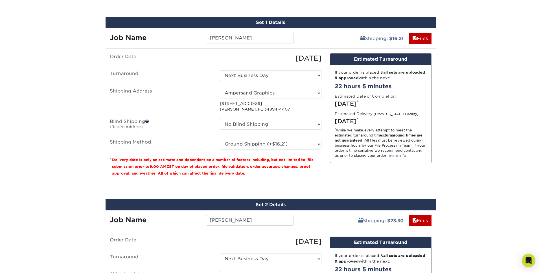
scroll to position [297, 0]
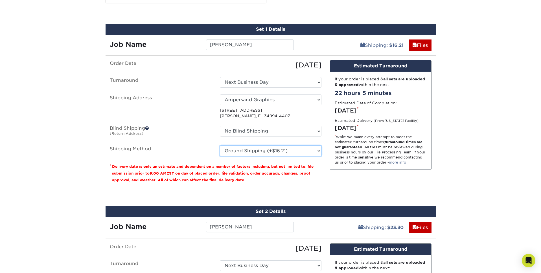
click at [292, 151] on select "Please Select Ground Shipping (+$16.21) 3 Day Shipping Service (+$19.95) 2 Day …" at bounding box center [271, 151] width 102 height 11
select select "01"
click at [220, 146] on select "Please Select Ground Shipping (+$16.21) 3 Day Shipping Service (+$19.95) 2 Day …" at bounding box center [271, 151] width 102 height 11
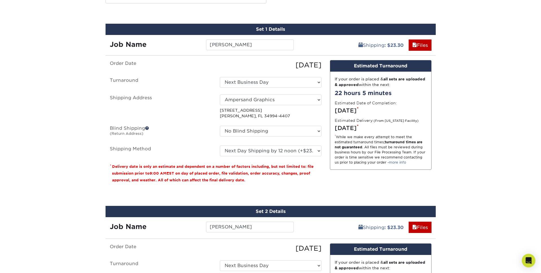
click at [347, 187] on div "Design Estimated Turnaround If your order is placed & all sets are uploaded & a…" at bounding box center [381, 124] width 110 height 128
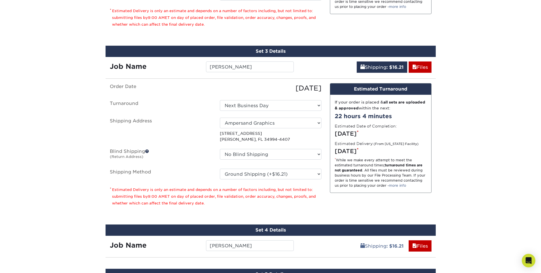
scroll to position [638, 0]
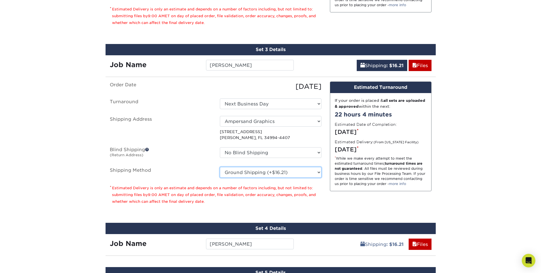
click at [287, 174] on select "Please Select Ground Shipping (+$16.21) 3 Day Shipping Service (+$19.95) 2 Day …" at bounding box center [271, 172] width 102 height 11
select select "01"
click at [220, 167] on select "Please Select Ground Shipping (+$16.21) 3 Day Shipping Service (+$19.95) 2 Day …" at bounding box center [271, 172] width 102 height 11
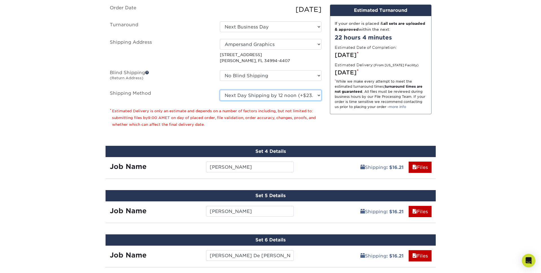
scroll to position [715, 0]
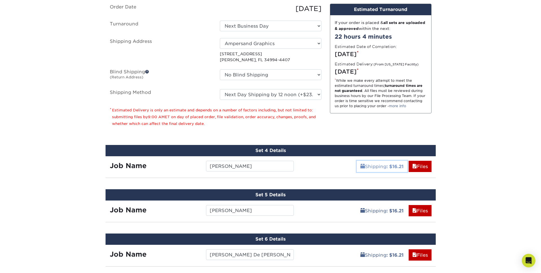
click at [390, 167] on b ": $16.21" at bounding box center [394, 166] width 17 height 5
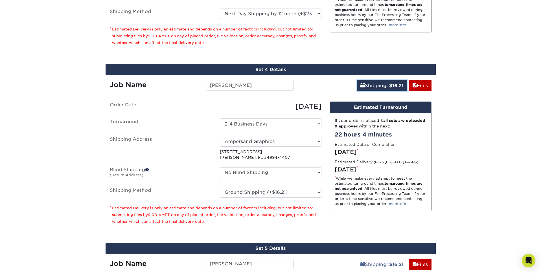
scroll to position [797, 0]
click at [283, 193] on select "Please Select Ground Shipping (+$16.21) 3 Day Shipping Service (+$19.95) 2 Day …" at bounding box center [271, 192] width 102 height 11
select select "01"
click at [220, 187] on select "Please Select Ground Shipping (+$16.21) 3 Day Shipping Service (+$19.95) 2 Day …" at bounding box center [271, 192] width 102 height 11
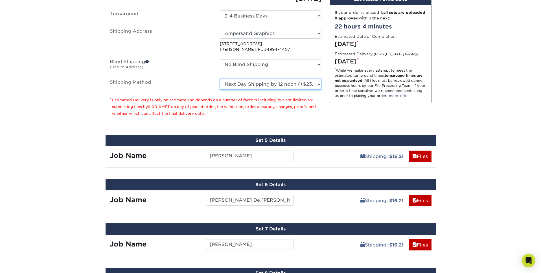
scroll to position [934, 0]
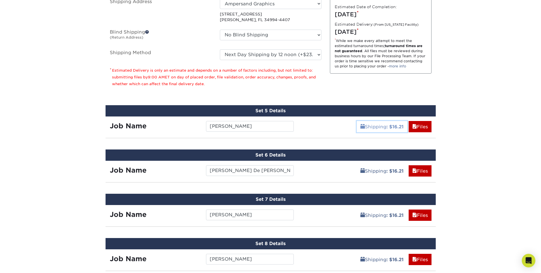
click at [375, 124] on link "Shipping : $16.21" at bounding box center [382, 126] width 51 height 11
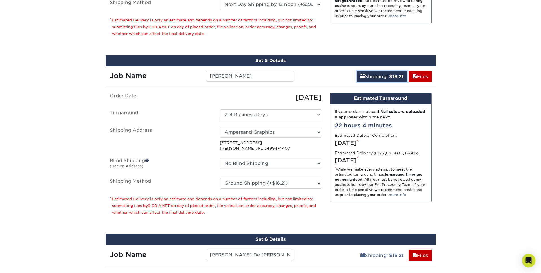
scroll to position [985, 0]
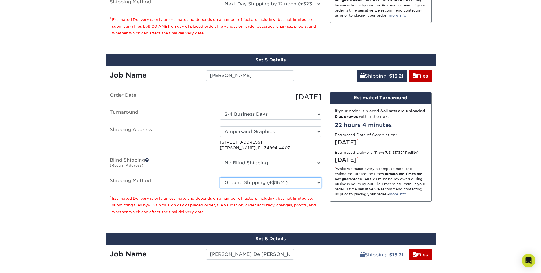
click at [271, 182] on select "Please Select Ground Shipping (+$16.21) 3 Day Shipping Service (+$19.95) 2 Day …" at bounding box center [271, 183] width 102 height 11
select select "01"
click at [220, 178] on select "Please Select Ground Shipping (+$16.21) 3 Day Shipping Service (+$19.95) 2 Day …" at bounding box center [271, 183] width 102 height 11
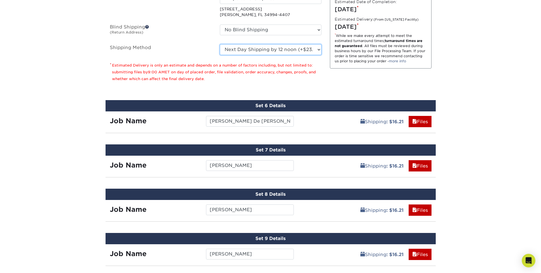
scroll to position [1127, 0]
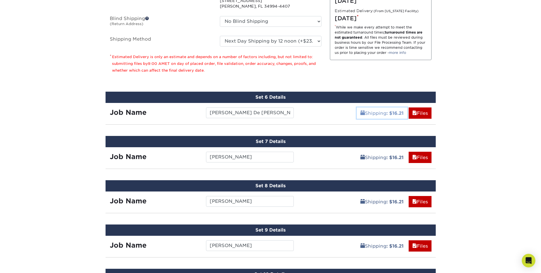
click at [382, 117] on link "Shipping : $16.21" at bounding box center [382, 113] width 51 height 11
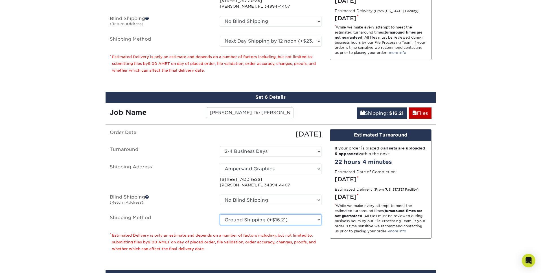
click at [272, 220] on select "Please Select Ground Shipping (+$16.21) 3 Day Shipping Service (+$19.95) 2 Day …" at bounding box center [271, 219] width 102 height 11
select select "01"
click at [220, 214] on select "Please Select Ground Shipping (+$16.21) 3 Day Shipping Service (+$19.95) 2 Day …" at bounding box center [271, 219] width 102 height 11
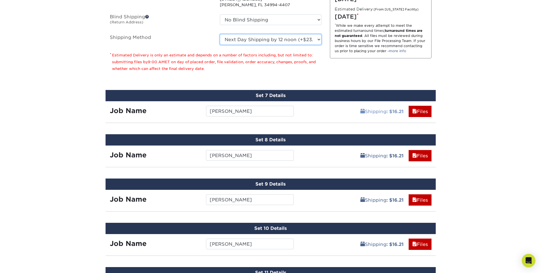
scroll to position [1314, 0]
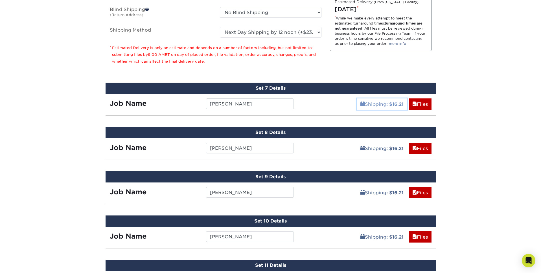
click at [376, 104] on link "Shipping : $16.21" at bounding box center [382, 103] width 51 height 11
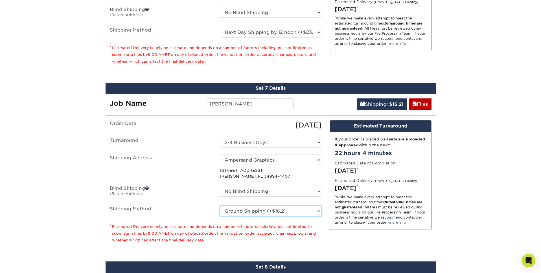
click at [274, 211] on select "Please Select Ground Shipping (+$16.21) 3 Day Shipping Service (+$19.95) 2 Day …" at bounding box center [271, 211] width 102 height 11
select select "01"
click at [220, 206] on select "Please Select Ground Shipping (+$16.21) 3 Day Shipping Service (+$19.95) 2 Day …" at bounding box center [271, 211] width 102 height 11
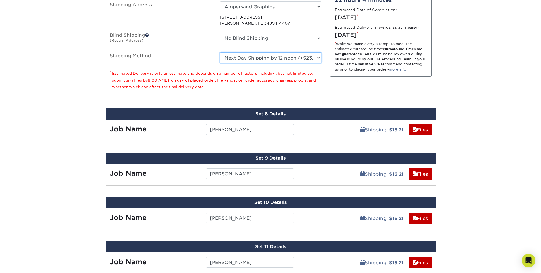
scroll to position [1468, 0]
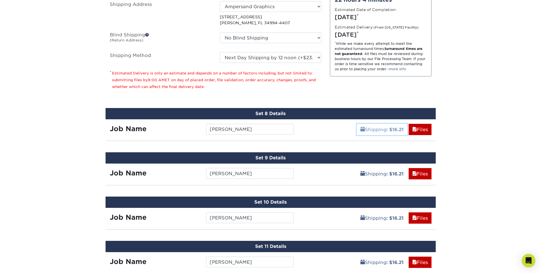
click at [392, 129] on b ": $16.21" at bounding box center [394, 129] width 17 height 5
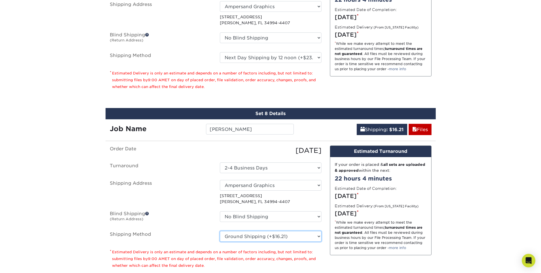
click at [294, 234] on select "Please Select Ground Shipping (+$16.21) 3 Day Shipping Service (+$19.95) 2 Day …" at bounding box center [271, 236] width 102 height 11
select select "01"
click at [220, 231] on select "Please Select Ground Shipping (+$16.21) 3 Day Shipping Service (+$19.95) 2 Day …" at bounding box center [271, 236] width 102 height 11
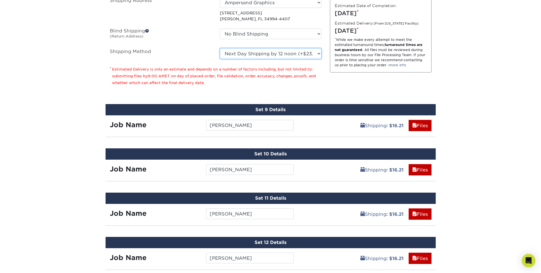
scroll to position [1696, 0]
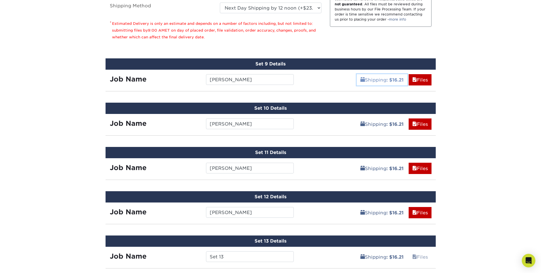
click at [390, 79] on b ": $16.21" at bounding box center [394, 79] width 17 height 5
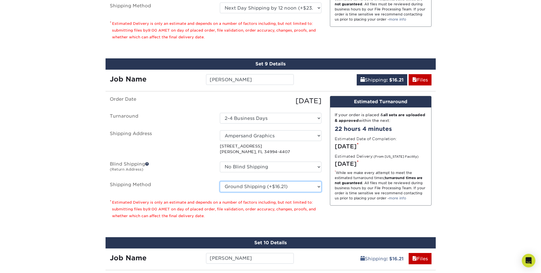
click at [297, 189] on select "Please Select Ground Shipping (+$16.21) 3 Day Shipping Service (+$19.95) 2 Day …" at bounding box center [271, 186] width 102 height 11
select select "01"
click at [220, 181] on select "Please Select Ground Shipping (+$16.21) 3 Day Shipping Service (+$19.95) 2 Day …" at bounding box center [271, 186] width 102 height 11
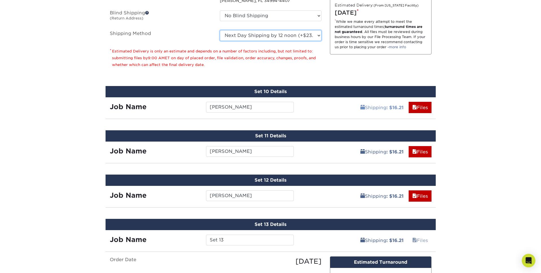
scroll to position [1848, 0]
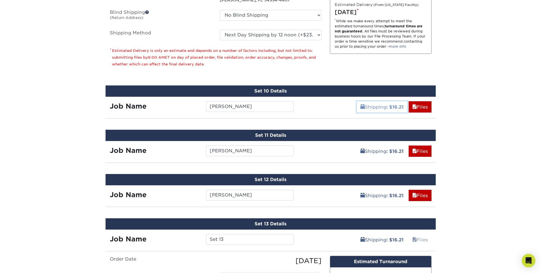
click at [379, 109] on link "Shipping : $16.21" at bounding box center [382, 106] width 51 height 11
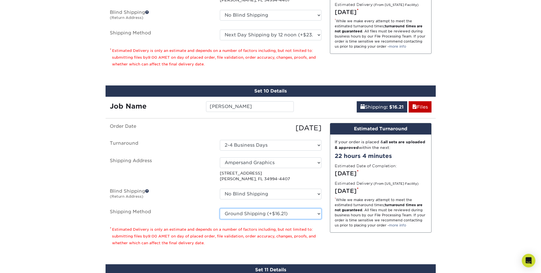
click at [297, 215] on select "Please Select Ground Shipping (+$16.21) 3 Day Shipping Service (+$19.95) 2 Day …" at bounding box center [271, 214] width 102 height 11
select select "01"
click at [220, 209] on select "Please Select Ground Shipping (+$16.21) 3 Day Shipping Service (+$19.95) 2 Day …" at bounding box center [271, 214] width 102 height 11
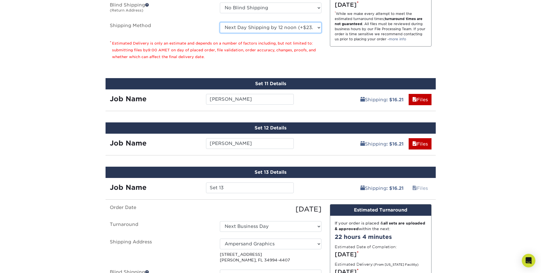
scroll to position [2047, 0]
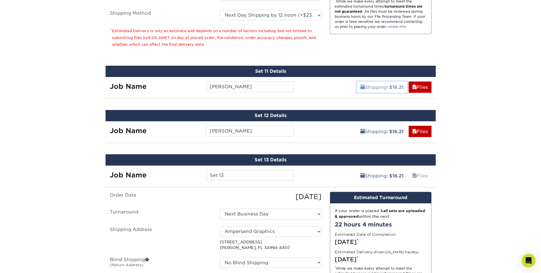
click at [378, 85] on link "Shipping : $16.21" at bounding box center [382, 87] width 51 height 11
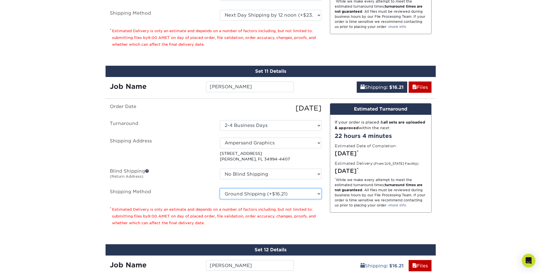
click at [278, 194] on select "Please Select Ground Shipping (+$16.21) 3 Day Shipping Service (+$19.95) 2 Day …" at bounding box center [271, 194] width 102 height 11
select select "01"
click at [220, 189] on select "Please Select Ground Shipping (+$16.21) 3 Day Shipping Service (+$19.95) 2 Day …" at bounding box center [271, 194] width 102 height 11
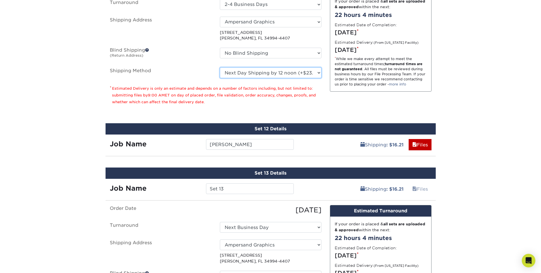
scroll to position [2196, 0]
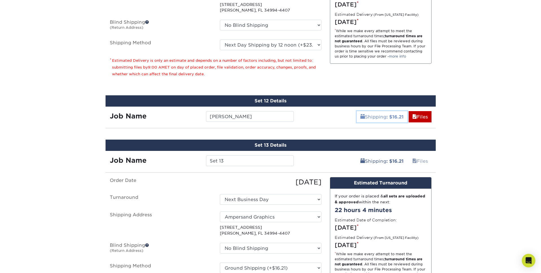
click at [379, 115] on link "Shipping : $16.21" at bounding box center [382, 116] width 51 height 11
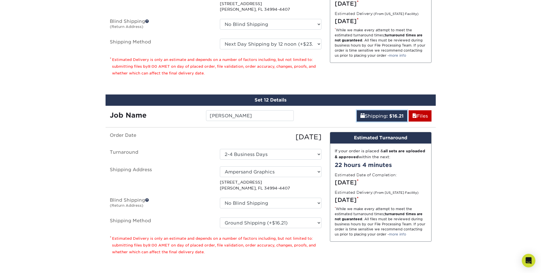
scroll to position [2198, 0]
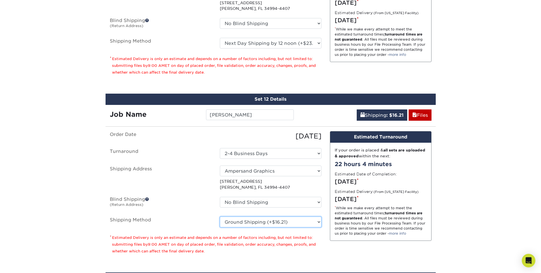
click at [260, 221] on select "Please Select Ground Shipping (+$16.21) 3 Day Shipping Service (+$19.95) 2 Day …" at bounding box center [271, 222] width 102 height 11
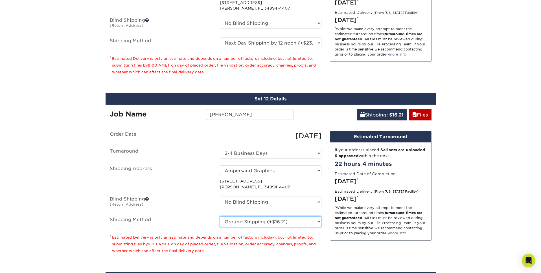
select select "01"
click at [220, 216] on select "Please Select Ground Shipping (+$16.21) 3 Day Shipping Service (+$19.95) 2 Day …" at bounding box center [271, 221] width 102 height 11
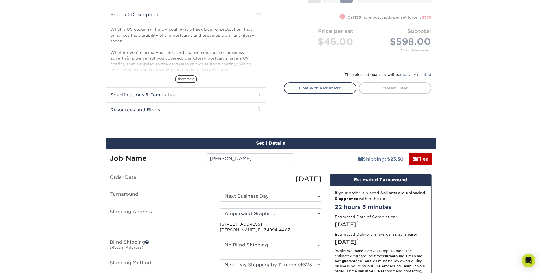
scroll to position [0, 0]
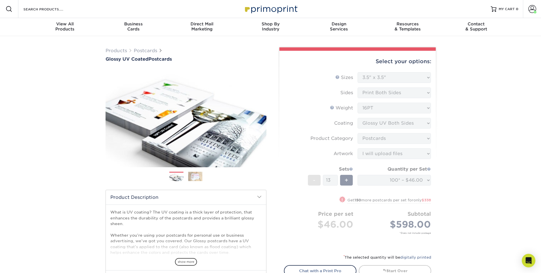
click at [356, 212] on form "Sizes Help Sizes Please Select 1.5" x 7" 2" x 4" 2" x 6" 2" x 7" 2" x 8" 2.12" …" at bounding box center [357, 159] width 147 height 175
click at [379, 269] on link "Start Over" at bounding box center [395, 270] width 73 height 11
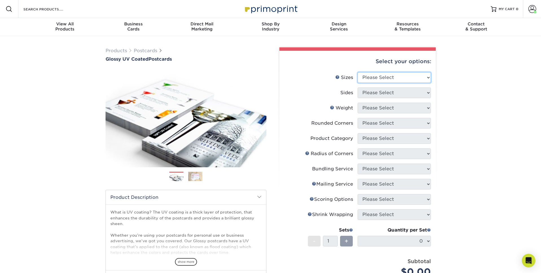
click at [366, 75] on select "Please Select 1.5" x 7" 2" x 4" 2" x 6" 2" x 7" 2" x 8" 2.12" x 5.5" 2.12" x 5.…" at bounding box center [394, 77] width 73 height 11
select select "3.50x3.50"
click at [358, 72] on select "Please Select 1.5" x 7" 2" x 4" 2" x 6" 2" x 7" 2" x 8" 2.12" x 5.5" 2.12" x 5.…" at bounding box center [394, 77] width 73 height 11
click at [378, 92] on select "Please Select Print Both Sides Print Front Only" at bounding box center [394, 92] width 73 height 11
select select "13abbda7-1d64-4f25-8bb2-c179b224825d"
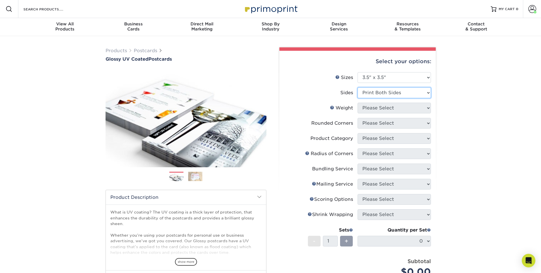
click at [358, 87] on select "Please Select Print Both Sides Print Front Only" at bounding box center [394, 92] width 73 height 11
click at [395, 111] on select "Please Select 16PT 14PT" at bounding box center [394, 108] width 73 height 11
select select "16PT"
click at [358, 103] on select "Please Select 16PT 14PT" at bounding box center [394, 108] width 73 height 11
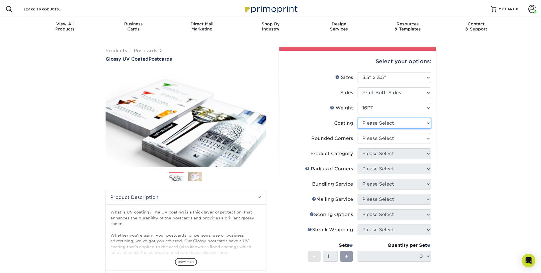
click at [389, 124] on select at bounding box center [394, 123] width 73 height 11
select select "ae367451-b2b8-45df-a344-0f05b6a12993"
click at [358, 118] on select at bounding box center [394, 123] width 73 height 11
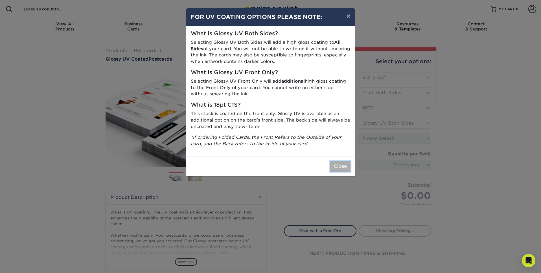
click at [339, 167] on button "Close" at bounding box center [340, 166] width 20 height 11
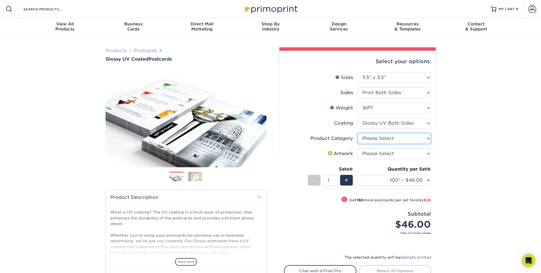
click at [372, 139] on select "Please Select Postcards" at bounding box center [394, 138] width 73 height 11
select select "9b7272e0-d6c8-4c3c-8e97-d3a1bcdab858"
click at [358, 133] on select "Please Select Postcards" at bounding box center [394, 138] width 73 height 11
click at [384, 155] on select "Please Select I will upload files I need a design - $150" at bounding box center [394, 153] width 73 height 11
select select "upload"
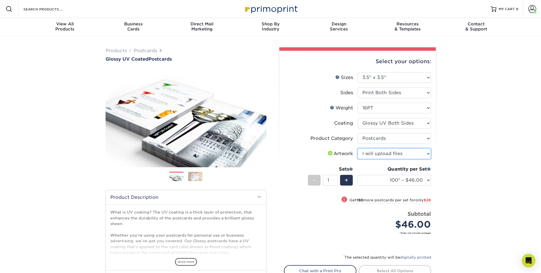
click at [358, 148] on select "Please Select I will upload files I need a design - $150" at bounding box center [394, 153] width 73 height 11
click at [331, 181] on input "1" at bounding box center [330, 180] width 15 height 11
type input "12"
click at [449, 199] on div "Products Postcards Glossy UV Coated Postcards Previous Next show more 25" at bounding box center [270, 183] width 541 height 295
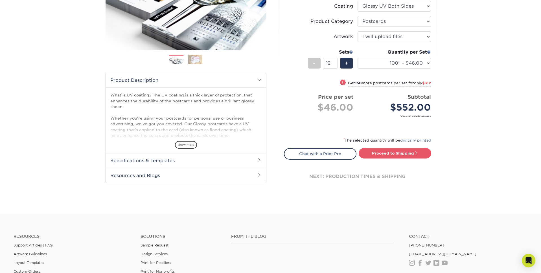
scroll to position [122, 0]
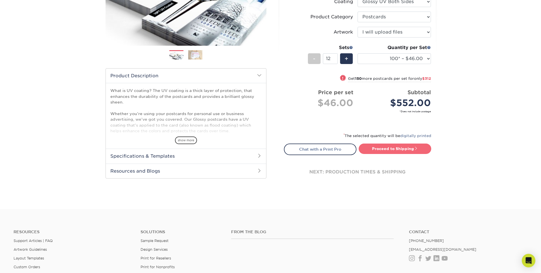
click at [415, 150] on link "Proceed to Shipping" at bounding box center [395, 149] width 73 height 10
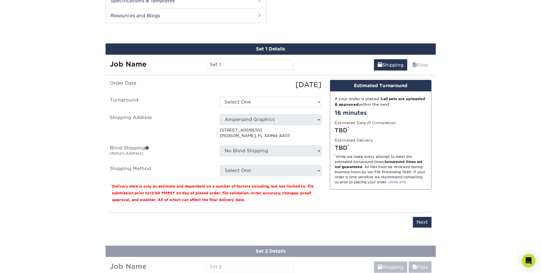
scroll to position [281, 0]
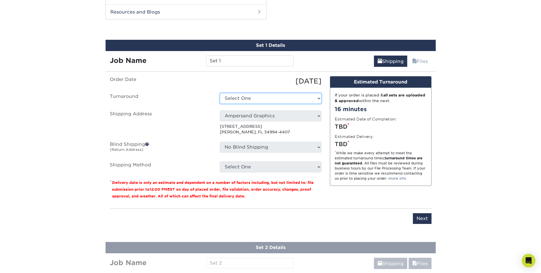
click at [246, 96] on select "Select One 2-4 Business Days 2 Day Next Business Day" at bounding box center [271, 98] width 102 height 11
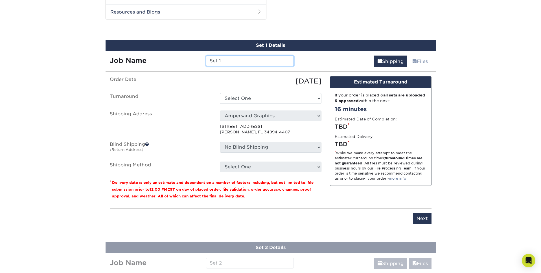
click at [227, 59] on input "Set 1" at bounding box center [250, 61] width 88 height 11
click at [224, 63] on input "Set 1" at bounding box center [250, 61] width 88 height 11
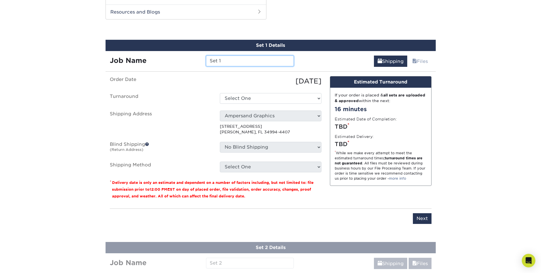
click at [224, 63] on input "Set 1" at bounding box center [250, 61] width 88 height 11
type input "Blake Parzych"
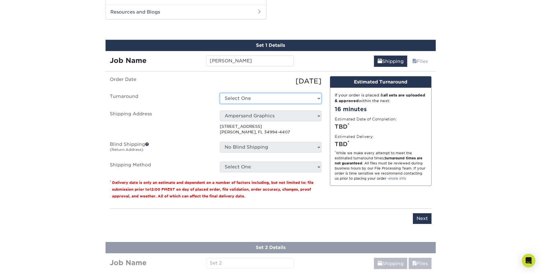
click at [294, 97] on select "Select One 2-4 Business Days 2 Day Next Business Day" at bounding box center [271, 98] width 102 height 11
select select "3823f37a-5dc2-4236-b938-499ecfded102"
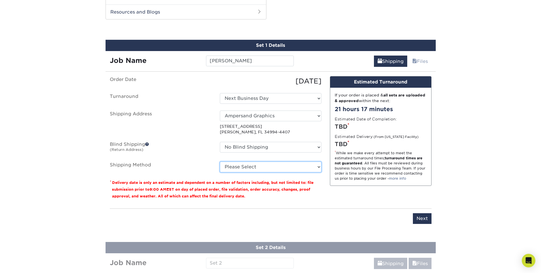
click at [271, 168] on select "Please Select Ground Shipping (+$16.21) 3 Day Shipping Service (+$19.95) 2 Day …" at bounding box center [271, 167] width 102 height 11
select select "01"
click at [220, 162] on select "Please Select Ground Shipping (+$16.21) 3 Day Shipping Service (+$19.95) 2 Day …" at bounding box center [271, 167] width 102 height 11
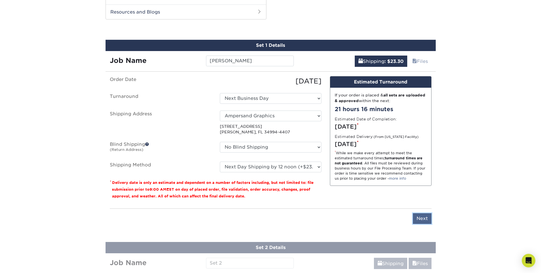
click at [425, 220] on input "Next" at bounding box center [422, 218] width 19 height 11
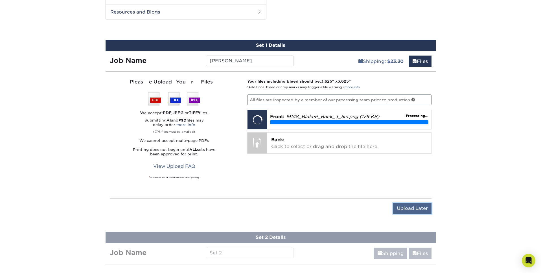
click at [419, 207] on input "Upload Later" at bounding box center [412, 208] width 38 height 11
click at [0, 0] on div at bounding box center [0, 0] width 0 height 0
click at [425, 205] on input "Upload Later" at bounding box center [412, 208] width 38 height 11
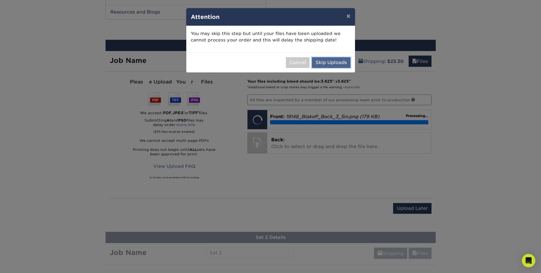
click at [332, 59] on button "Skip Uploads" at bounding box center [331, 62] width 39 height 11
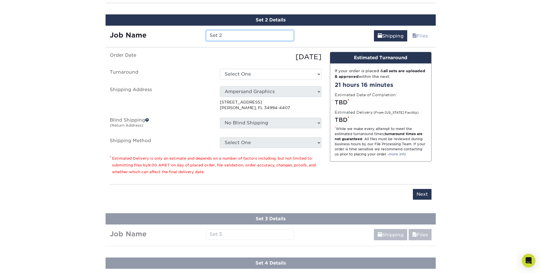
scroll to position [351, 0]
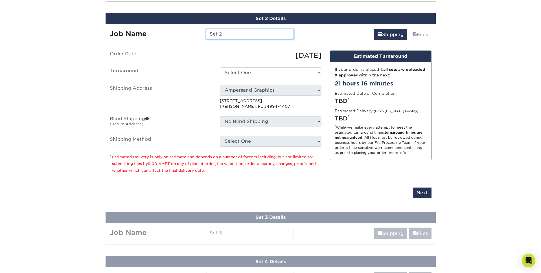
drag, startPoint x: 236, startPoint y: 32, endPoint x: 181, endPoint y: 34, distance: 54.5
click at [181, 34] on div "Job Name Set 2" at bounding box center [202, 34] width 193 height 11
type input "Daryl Bishop"
click at [267, 73] on select "Select One 2-4 Business Days 2 Day Next Business Day" at bounding box center [271, 72] width 102 height 11
select select "3823f37a-5dc2-4236-b938-499ecfded102"
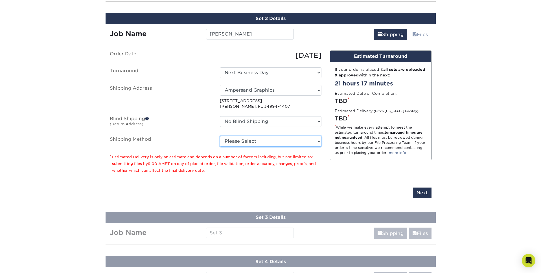
click at [264, 144] on select "Please Select Ground Shipping (+$16.21) 3 Day Shipping Service (+$19.95) 2 Day …" at bounding box center [271, 141] width 102 height 11
select select "01"
click at [220, 136] on select "Please Select Ground Shipping (+$16.21) 3 Day Shipping Service (+$19.95) 2 Day …" at bounding box center [271, 141] width 102 height 11
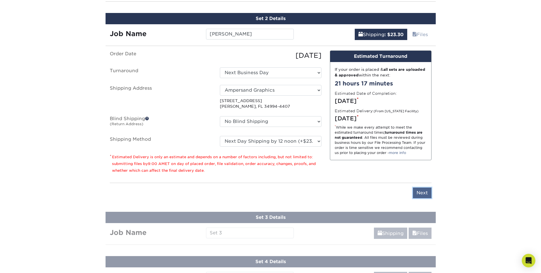
click at [419, 195] on input "Next" at bounding box center [422, 193] width 19 height 11
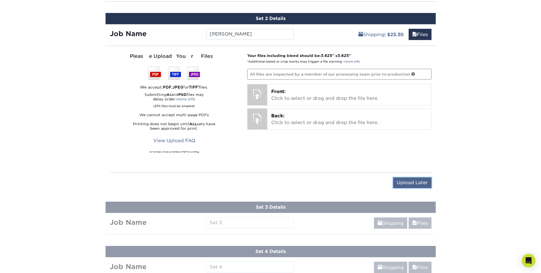
click at [412, 180] on input "Upload Later" at bounding box center [412, 183] width 38 height 11
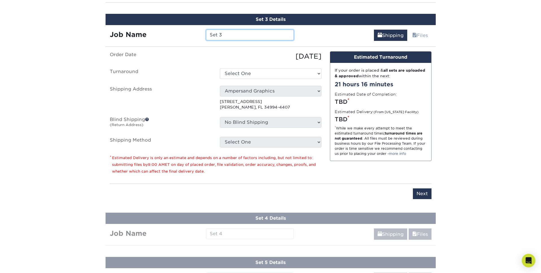
scroll to position [395, 0]
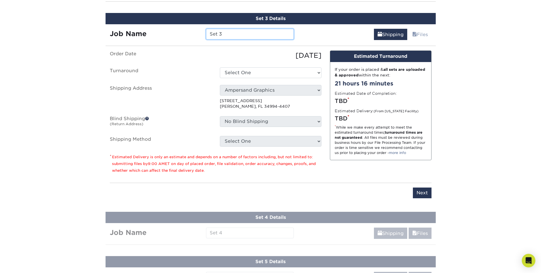
drag, startPoint x: 235, startPoint y: 33, endPoint x: 194, endPoint y: 30, distance: 40.8
click at [194, 30] on div "Job Name Set 3" at bounding box center [202, 34] width 193 height 11
type input "Jeff Dunaway"
click at [256, 71] on select "Select One 2-4 Business Days 2 Day Next Business Day" at bounding box center [271, 72] width 102 height 11
select select "3823f37a-5dc2-4236-b938-499ecfded102"
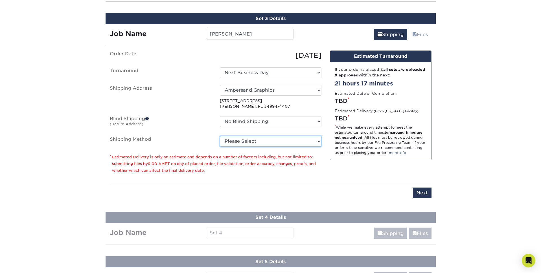
click at [266, 140] on select "Please Select Ground Shipping (+$16.21) 3 Day Shipping Service (+$19.95) 2 Day …" at bounding box center [271, 141] width 102 height 11
select select "01"
click at [220, 136] on select "Please Select Ground Shipping (+$16.21) 3 Day Shipping Service (+$19.95) 2 Day …" at bounding box center [271, 141] width 102 height 11
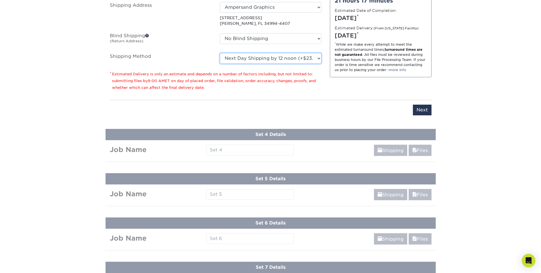
scroll to position [480, 0]
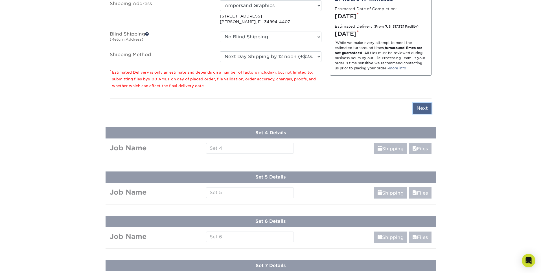
click at [417, 108] on input "Next" at bounding box center [422, 108] width 19 height 11
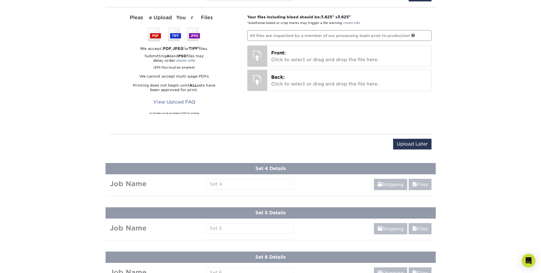
scroll to position [439, 0]
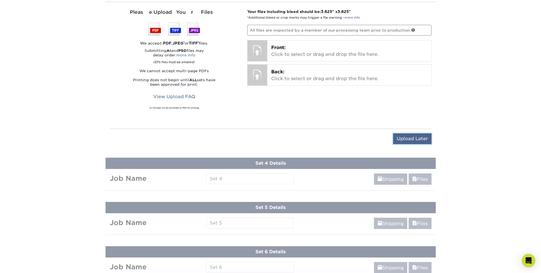
click at [405, 142] on input "Upload Later" at bounding box center [412, 138] width 38 height 11
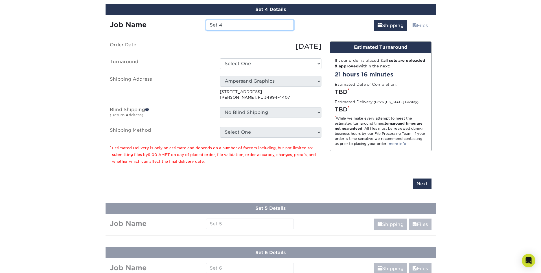
scroll to position [449, 0]
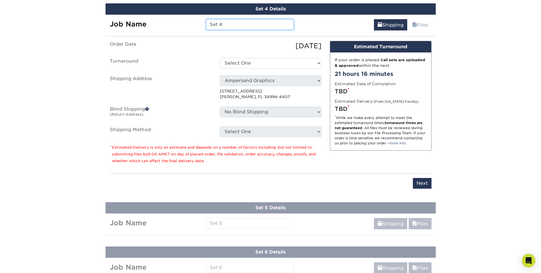
drag, startPoint x: 240, startPoint y: 23, endPoint x: 184, endPoint y: 21, distance: 56.5
click at [184, 21] on div "Job Name Set 4" at bounding box center [202, 24] width 193 height 11
type input "[PERSON_NAME]"
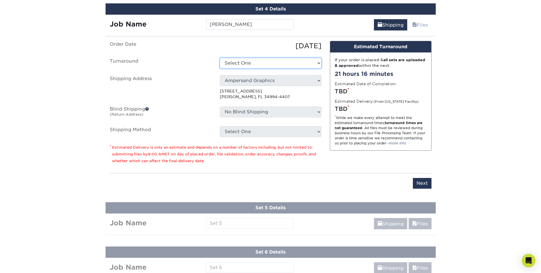
click at [257, 62] on select "Select One 2-4 Business Days 2 Day Next Business Day" at bounding box center [271, 63] width 102 height 11
select select "3823f37a-5dc2-4236-b938-499ecfded102"
click at [270, 133] on select "Calculating.." at bounding box center [271, 131] width 102 height 11
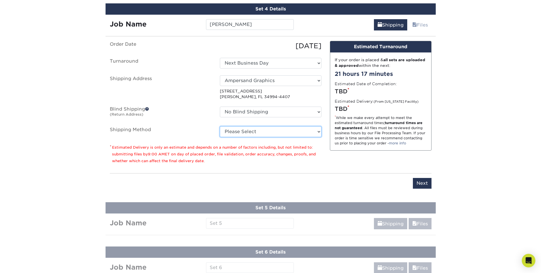
click at [270, 133] on select "Please Select Ground Shipping (+$16.21) 3 Day Shipping Service (+$19.95) 2 Day …" at bounding box center [271, 131] width 102 height 11
select select "01"
click at [220, 126] on select "Please Select Ground Shipping (+$16.21) 3 Day Shipping Service (+$19.95) 2 Day …" at bounding box center [271, 131] width 102 height 11
click at [421, 181] on input "Next" at bounding box center [422, 183] width 19 height 11
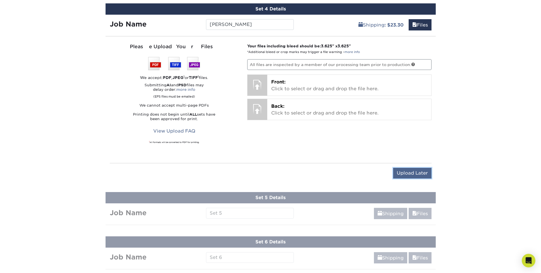
click at [421, 173] on input "Upload Later" at bounding box center [412, 173] width 38 height 11
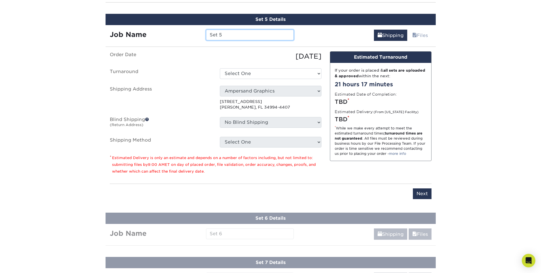
scroll to position [484, 0]
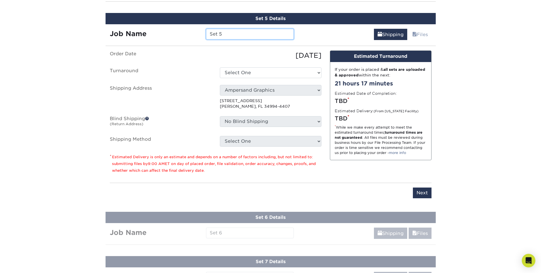
drag, startPoint x: 248, startPoint y: 33, endPoint x: 188, endPoint y: 32, distance: 59.8
click at [188, 32] on div "Job Name Set 5" at bounding box center [202, 34] width 193 height 11
click at [228, 34] on input "Set 5" at bounding box center [250, 34] width 88 height 11
drag, startPoint x: 228, startPoint y: 34, endPoint x: 186, endPoint y: 30, distance: 42.2
click at [186, 30] on div "Job Name Set 5" at bounding box center [202, 34] width 193 height 11
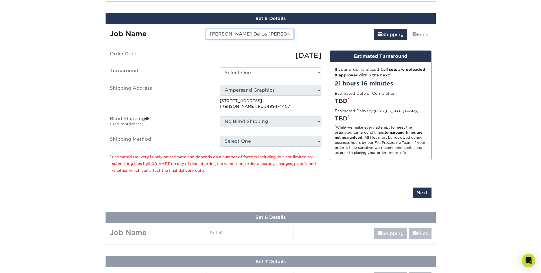
type input "[PERSON_NAME] De La [PERSON_NAME]"
click at [268, 69] on select "Select One 2-4 Business Days 2 Day Next Business Day" at bounding box center [271, 72] width 102 height 11
select select "3823f37a-5dc2-4236-b938-499ecfded102"
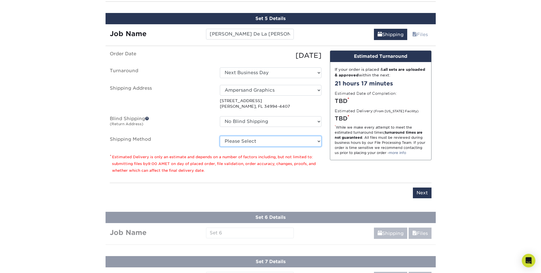
click at [269, 145] on select "Please Select Ground Shipping (+$16.21) 3 Day Shipping Service (+$19.95) 2 Day …" at bounding box center [271, 141] width 102 height 11
select select "01"
click at [220, 136] on select "Please Select Ground Shipping (+$16.21) 3 Day Shipping Service (+$19.95) 2 Day …" at bounding box center [271, 141] width 102 height 11
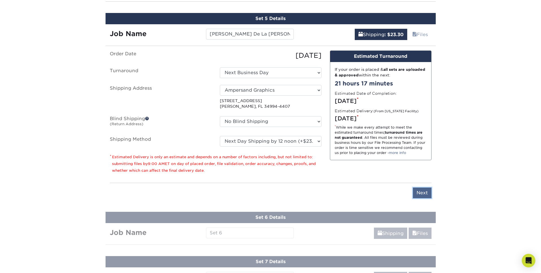
click at [427, 196] on input "Next" at bounding box center [422, 193] width 19 height 11
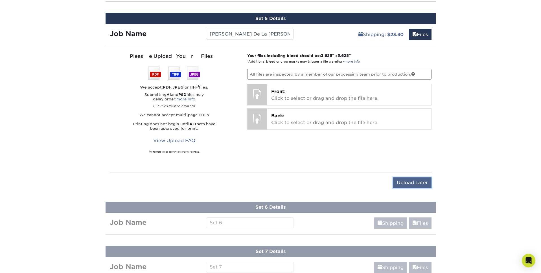
click at [425, 187] on input "Upload Later" at bounding box center [412, 183] width 38 height 11
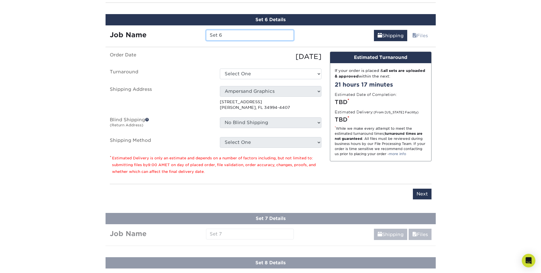
scroll to position [528, 0]
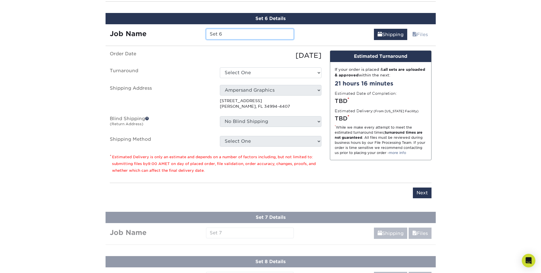
drag, startPoint x: 251, startPoint y: 32, endPoint x: 190, endPoint y: 38, distance: 60.7
click at [190, 38] on div "Job Name Set 6" at bounding box center [202, 34] width 193 height 11
drag, startPoint x: 234, startPoint y: 37, endPoint x: 197, endPoint y: 35, distance: 37.1
click at [197, 35] on div "Job Name Set 6" at bounding box center [202, 34] width 193 height 11
type input "Ka Vu"
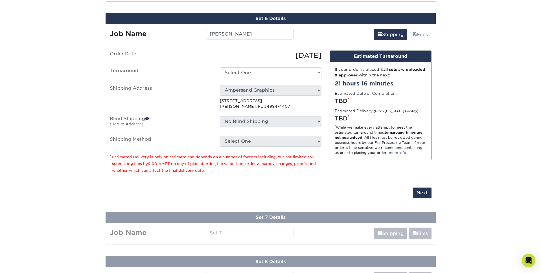
click at [253, 78] on ul "Order Date 09/18/2025 Turnaround Select One 2-4 Business Days 2 Day Next Busine…" at bounding box center [216, 99] width 212 height 96
click at [253, 74] on select "Select One 2-4 Business Days 2 Day Next Business Day" at bounding box center [271, 72] width 102 height 11
select select "3823f37a-5dc2-4236-b938-499ecfded102"
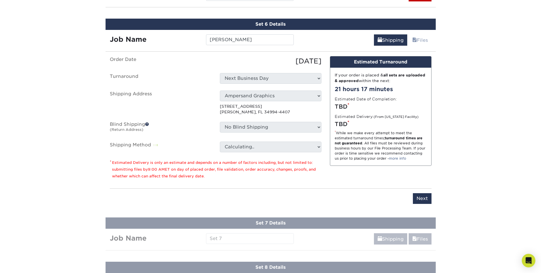
scroll to position [522, 0]
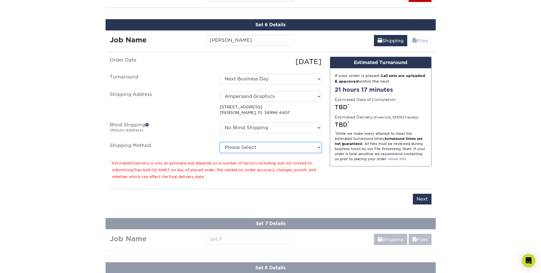
click at [259, 150] on select "Please Select Ground Shipping (+$16.21) 3 Day Shipping Service (+$19.95) 2 Day …" at bounding box center [271, 147] width 102 height 11
select select "01"
click at [220, 142] on select "Please Select Ground Shipping (+$16.21) 3 Day Shipping Service (+$19.95) 2 Day …" at bounding box center [271, 147] width 102 height 11
click at [428, 202] on input "Next" at bounding box center [422, 199] width 19 height 11
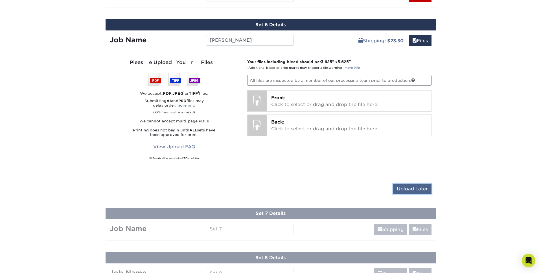
click at [415, 191] on input "Upload Later" at bounding box center [412, 189] width 38 height 11
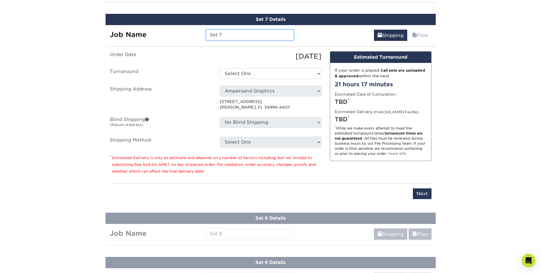
scroll to position [572, 0]
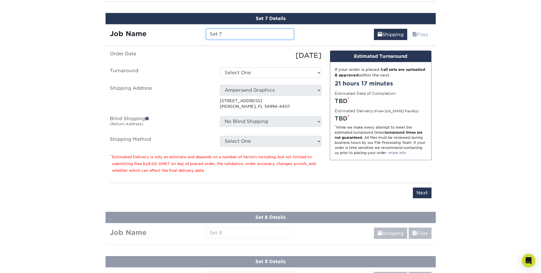
drag, startPoint x: 240, startPoint y: 32, endPoint x: 193, endPoint y: 27, distance: 46.9
click at [193, 27] on div "Job Name Set 7" at bounding box center [202, 32] width 193 height 17
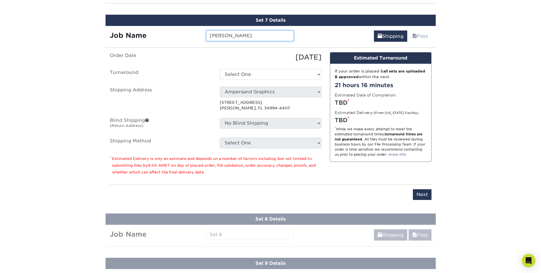
type input "Parker Hall"
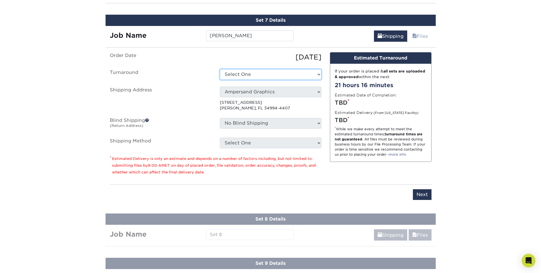
click at [262, 77] on select "Select One 2-4 Business Days 2 Day Next Business Day" at bounding box center [271, 74] width 102 height 11
select select "3823f37a-5dc2-4236-b938-499ecfded102"
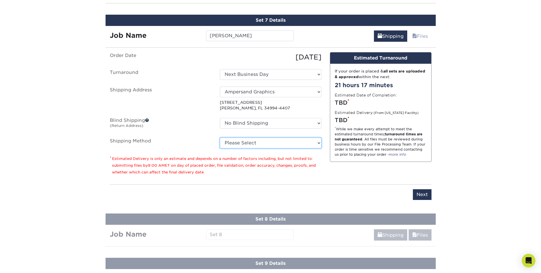
click at [267, 143] on select "Please Select Ground Shipping (+$16.21) 3 Day Shipping Service (+$19.95) 2 Day …" at bounding box center [271, 143] width 102 height 11
select select "01"
click at [220, 138] on select "Please Select Ground Shipping (+$16.21) 3 Day Shipping Service (+$19.95) 2 Day …" at bounding box center [271, 143] width 102 height 11
click at [424, 193] on input "Next" at bounding box center [422, 194] width 19 height 11
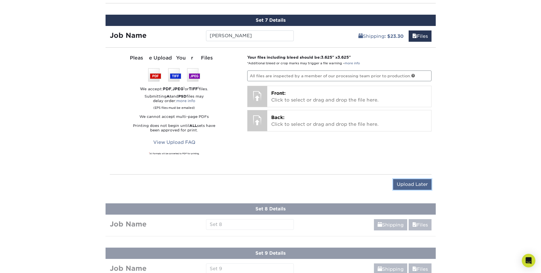
click at [406, 187] on input "Upload Later" at bounding box center [412, 184] width 38 height 11
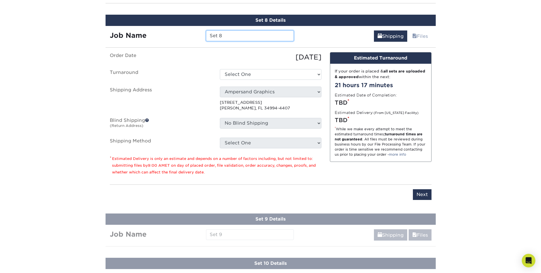
scroll to position [617, 0]
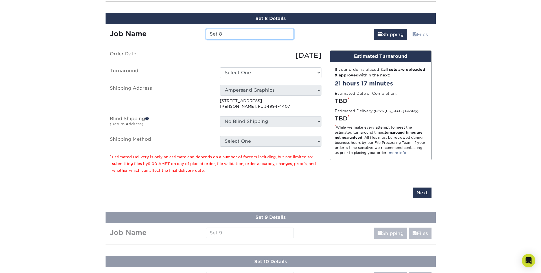
drag, startPoint x: 253, startPoint y: 32, endPoint x: 184, endPoint y: 27, distance: 68.5
click at [184, 27] on div "Job Name Set 8" at bounding box center [202, 32] width 193 height 17
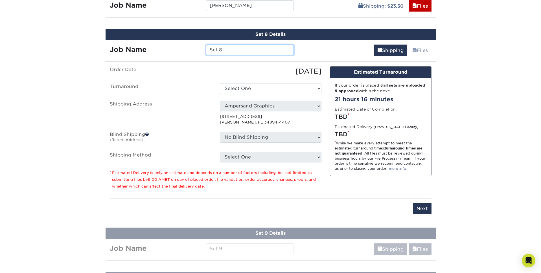
scroll to position [601, 0]
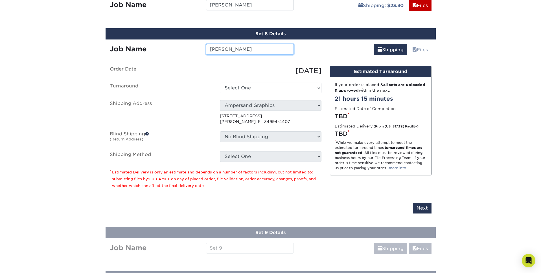
type input "Renzo Serpone"
click at [240, 86] on select "Select One 2-4 Business Days 2 Day Next Business Day" at bounding box center [271, 88] width 102 height 11
select select "3823f37a-5dc2-4236-b938-499ecfded102"
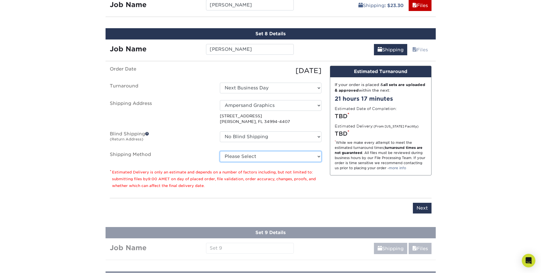
click at [259, 158] on select "Please Select Ground Shipping (+$16.21) 3 Day Shipping Service (+$19.95) 2 Day …" at bounding box center [271, 156] width 102 height 11
select select "01"
click at [220, 151] on select "Please Select Ground Shipping (+$16.21) 3 Day Shipping Service (+$19.95) 2 Day …" at bounding box center [271, 156] width 102 height 11
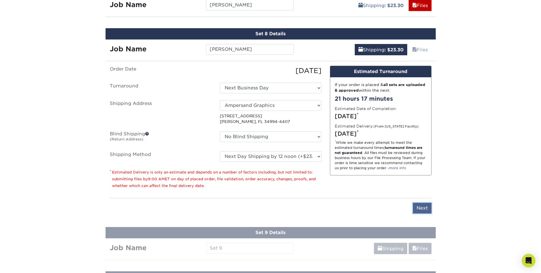
click at [425, 209] on input "Next" at bounding box center [422, 208] width 19 height 11
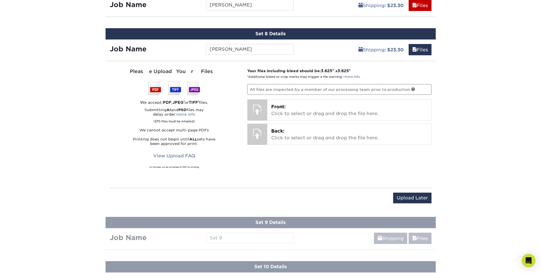
click at [421, 206] on div "Upload Later Save & Continue Continue" at bounding box center [271, 201] width 322 height 17
click at [421, 201] on input "Upload Later" at bounding box center [412, 198] width 38 height 11
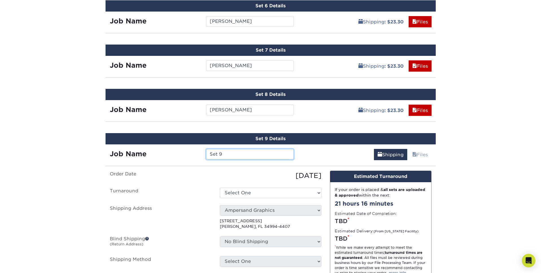
scroll to position [544, 0]
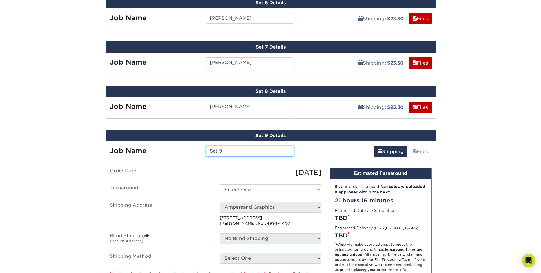
drag, startPoint x: 231, startPoint y: 152, endPoint x: 150, endPoint y: 145, distance: 81.1
click at [150, 145] on div "Job Name Set 9" at bounding box center [202, 149] width 193 height 17
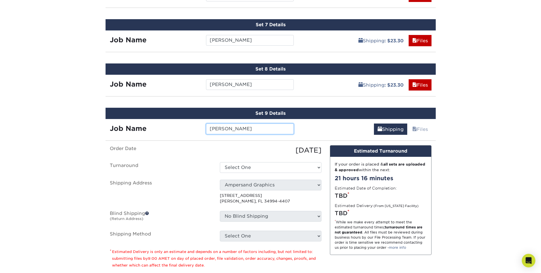
scroll to position [581, 0]
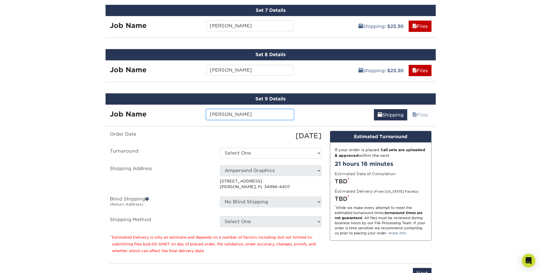
type input "Scott Bogan"
click at [258, 150] on select "Select One 2-4 Business Days 2 Day Next Business Day" at bounding box center [271, 153] width 102 height 11
select select "3823f37a-5dc2-4236-b938-499ecfded102"
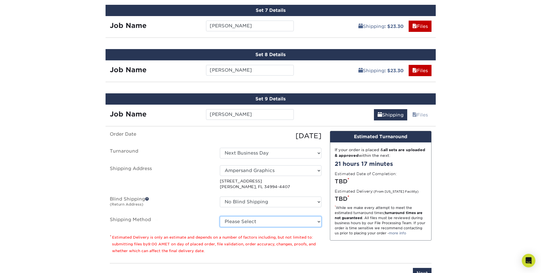
click at [269, 222] on select "Please Select Ground Shipping (+$16.21) 3 Day Shipping Service (+$19.95) 2 Day …" at bounding box center [271, 221] width 102 height 11
select select "01"
click at [220, 216] on select "Please Select Ground Shipping (+$16.21) 3 Day Shipping Service (+$19.95) 2 Day …" at bounding box center [271, 221] width 102 height 11
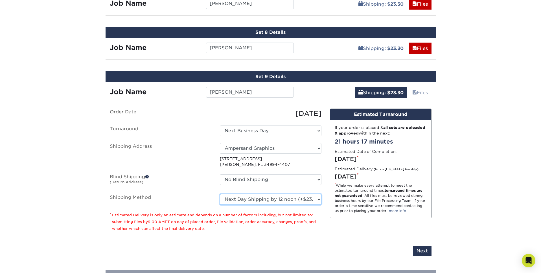
scroll to position [603, 0]
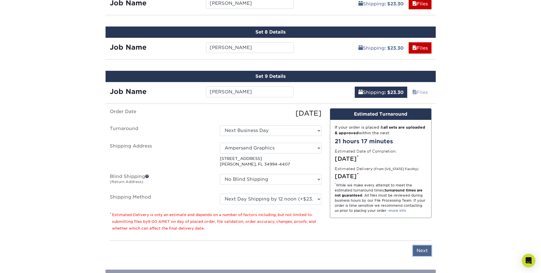
click at [418, 251] on input "Next" at bounding box center [422, 251] width 19 height 11
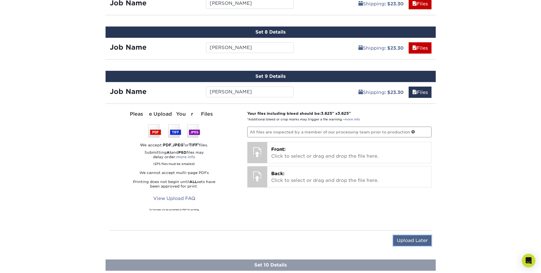
click at [417, 240] on input "Upload Later" at bounding box center [412, 240] width 38 height 11
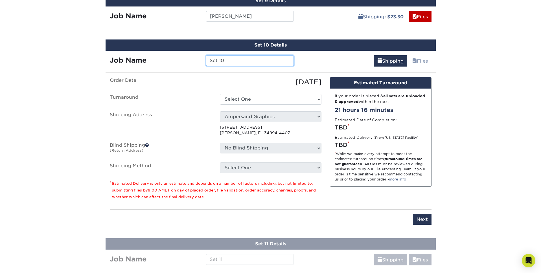
scroll to position [681, 0]
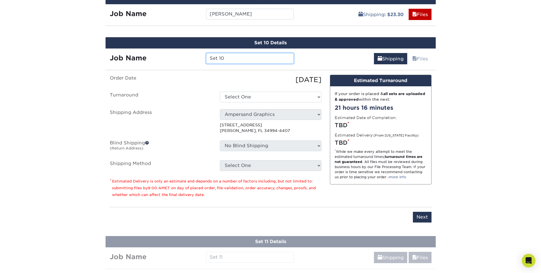
drag, startPoint x: 234, startPoint y: 55, endPoint x: 176, endPoint y: 53, distance: 58.2
click at [173, 51] on div "Job Name Set 10" at bounding box center [202, 57] width 193 height 17
drag, startPoint x: 239, startPoint y: 59, endPoint x: 191, endPoint y: 55, distance: 48.4
click at [191, 55] on div "Job Name Set 10" at bounding box center [202, 58] width 193 height 11
type input "Shane Cannon"
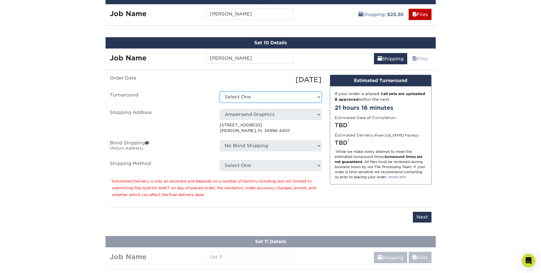
click at [243, 94] on select "Select One 2-4 Business Days 2 Day Next Business Day" at bounding box center [271, 97] width 102 height 11
select select "3823f37a-5dc2-4236-b938-499ecfded102"
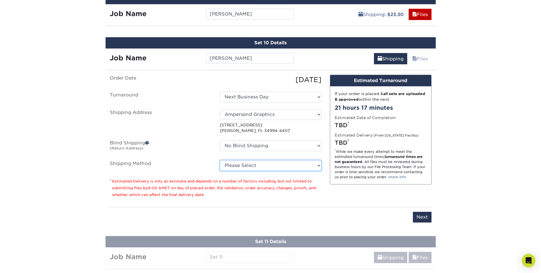
click at [250, 165] on select "Please Select Ground Shipping (+$16.21) 3 Day Shipping Service (+$19.95) 2 Day …" at bounding box center [271, 165] width 102 height 11
select select "01"
click at [220, 160] on select "Please Select Ground Shipping (+$16.21) 3 Day Shipping Service (+$19.95) 2 Day …" at bounding box center [271, 165] width 102 height 11
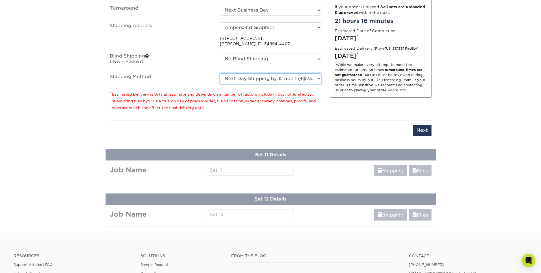
scroll to position [769, 0]
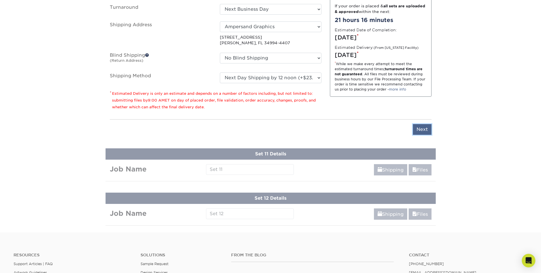
click at [428, 126] on input "Next" at bounding box center [422, 129] width 19 height 11
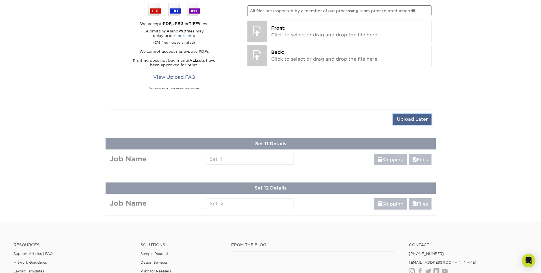
click at [423, 123] on input "Upload Later" at bounding box center [412, 119] width 38 height 11
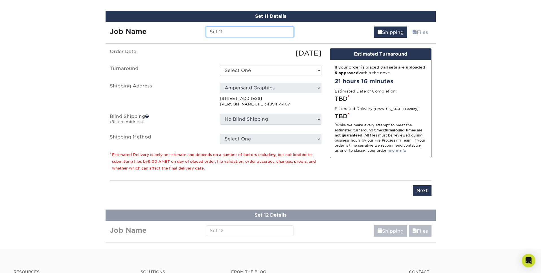
scroll to position [750, 0]
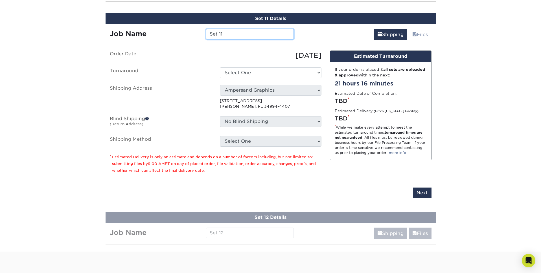
drag, startPoint x: 235, startPoint y: 36, endPoint x: 172, endPoint y: 30, distance: 63.2
click at [172, 30] on div "Job Name Set 11" at bounding box center [202, 34] width 193 height 11
type input "Tyler Snow"
click at [247, 71] on select "Select One 2-4 Business Days 2 Day Next Business Day" at bounding box center [271, 72] width 102 height 11
select select "3823f37a-5dc2-4236-b938-499ecfded102"
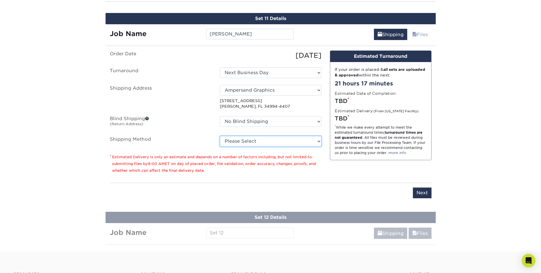
click at [260, 140] on select "Please Select Ground Shipping (+$16.21) 3 Day Shipping Service (+$19.95) 2 Day …" at bounding box center [271, 141] width 102 height 11
select select "01"
click at [220, 136] on select "Please Select Ground Shipping (+$16.21) 3 Day Shipping Service (+$19.95) 2 Day …" at bounding box center [271, 141] width 102 height 11
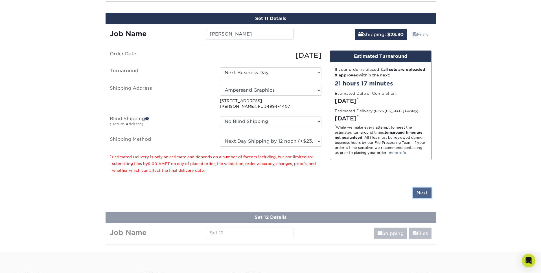
click at [414, 197] on input "Next" at bounding box center [422, 193] width 19 height 11
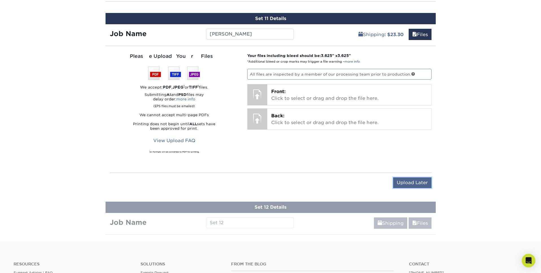
click at [428, 181] on input "Upload Later" at bounding box center [412, 183] width 38 height 11
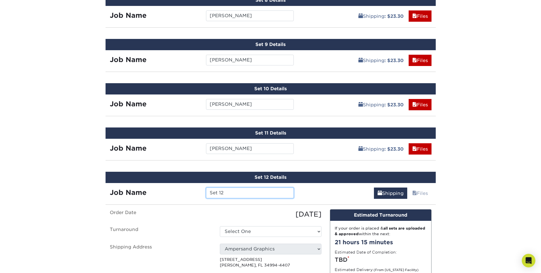
scroll to position [639, 0]
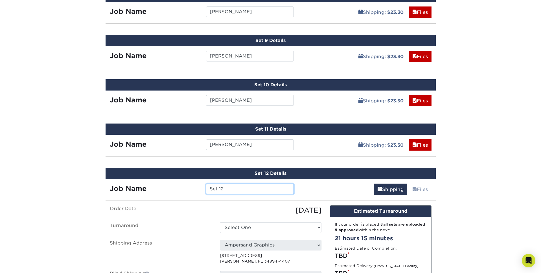
drag, startPoint x: 252, startPoint y: 185, endPoint x: 235, endPoint y: 186, distance: 17.2
click at [235, 186] on input "Set 12" at bounding box center [250, 189] width 88 height 11
drag, startPoint x: 236, startPoint y: 187, endPoint x: 199, endPoint y: 189, distance: 37.3
click at [199, 189] on div "Job Name Set 12" at bounding box center [202, 189] width 193 height 11
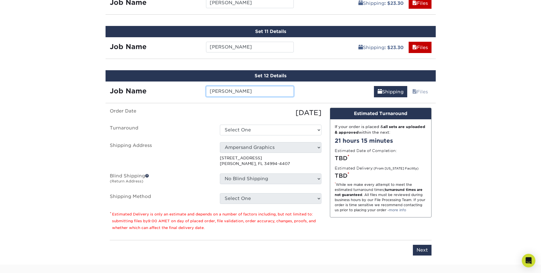
scroll to position [739, 0]
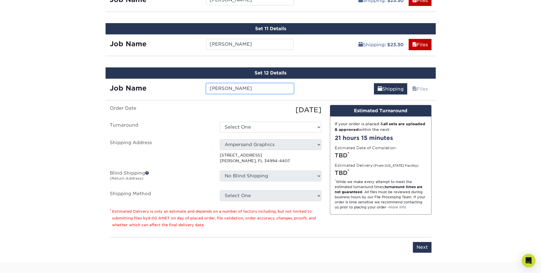
type input "John Webb"
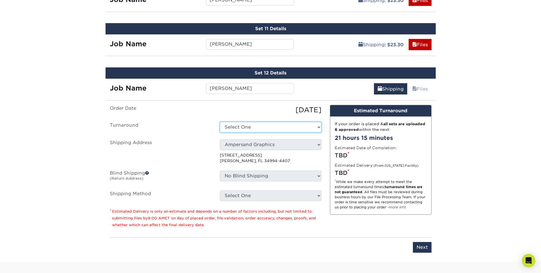
click at [258, 128] on select "Select One 2-4 Business Days 2 Day Next Business Day" at bounding box center [271, 127] width 102 height 11
select select "3823f37a-5dc2-4236-b938-499ecfded102"
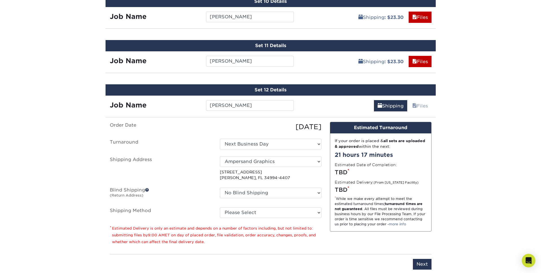
click at [292, 198] on div "No Blind Shipping Ampersand Graphics + Add New Address" at bounding box center [271, 194] width 110 height 13
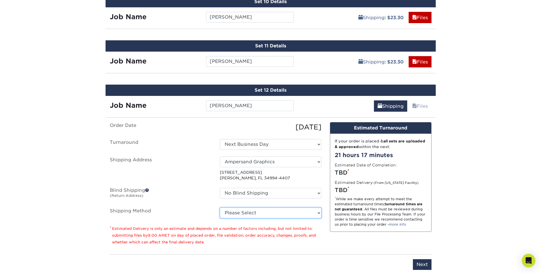
click at [288, 211] on select "Please Select Ground Shipping (+$16.21) 3 Day Shipping Service (+$19.95) 2 Day …" at bounding box center [271, 213] width 102 height 11
select select "01"
click at [220, 208] on select "Please Select Ground Shipping (+$16.21) 3 Day Shipping Service (+$19.95) 2 Day …" at bounding box center [271, 213] width 102 height 11
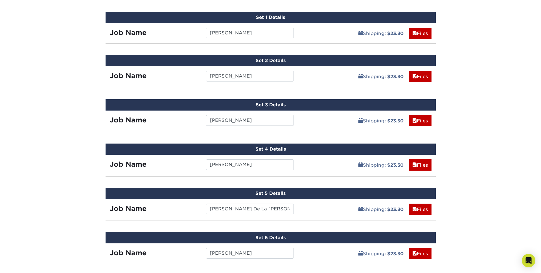
scroll to position [308, 0]
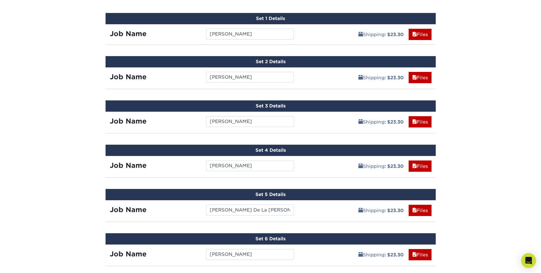
click at [526, 260] on icon "Open Intercom Messenger" at bounding box center [528, 260] width 6 height 7
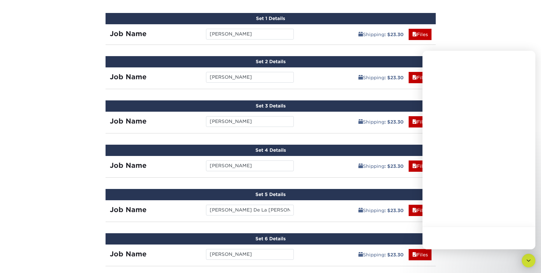
scroll to position [0, 0]
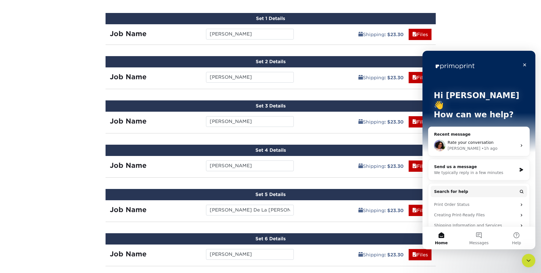
click at [486, 140] on span "Rate your conversation" at bounding box center [471, 142] width 46 height 5
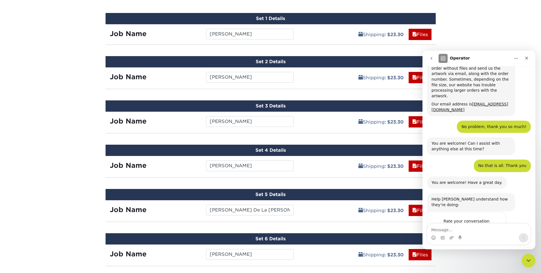
scroll to position [95, 0]
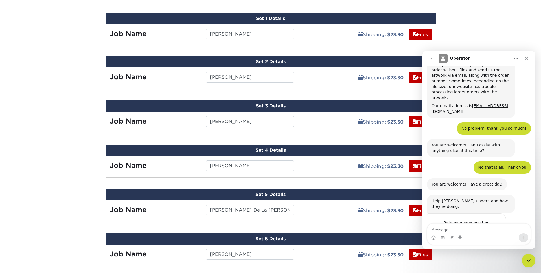
click at [519, 38] on div "Products Postcards Glossy UV Coated Postcards Previous Next show more 25" at bounding box center [270, 211] width 541 height 965
click at [527, 58] on icon "Close" at bounding box center [526, 58] width 3 height 3
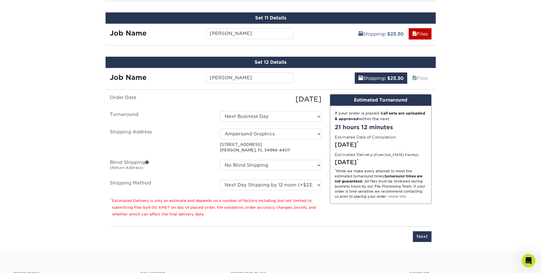
scroll to position [757, 0]
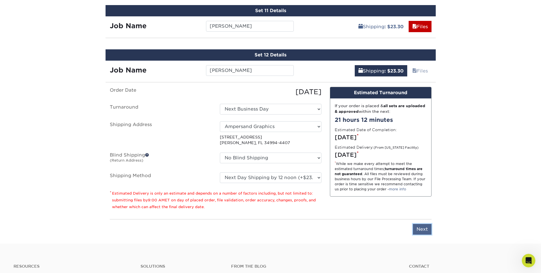
click at [423, 230] on input "Next" at bounding box center [422, 229] width 19 height 11
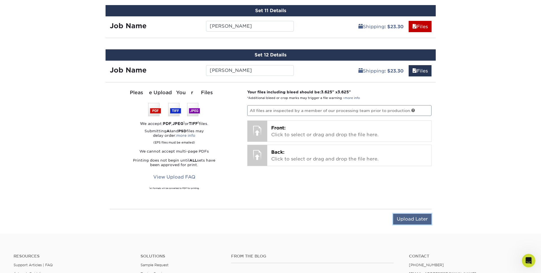
click at [411, 223] on input "Upload Later" at bounding box center [412, 219] width 38 height 11
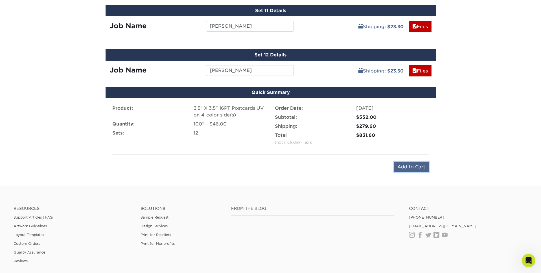
click at [402, 163] on input "Add to Cart" at bounding box center [411, 167] width 35 height 11
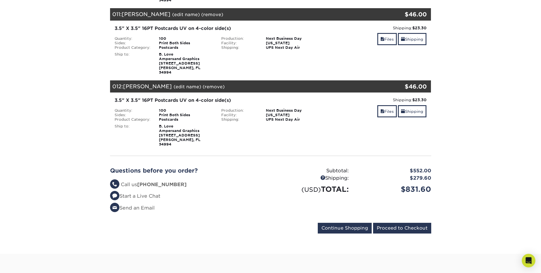
scroll to position [891, 0]
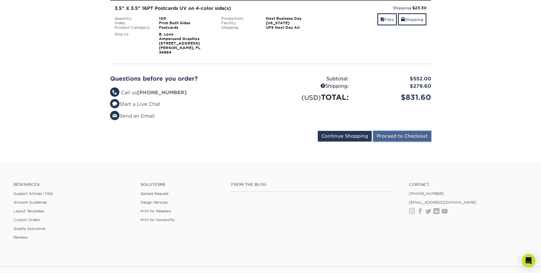
click at [411, 131] on input "Proceed to Checkout" at bounding box center [402, 136] width 58 height 11
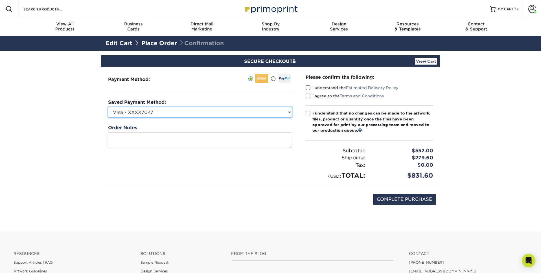
click at [170, 113] on select "Visa - XXXX7047 Visa - XXXX2061 New Credit Card" at bounding box center [200, 112] width 184 height 11
click at [108, 107] on select "Visa - XXXX7047 Visa - XXXX2061 New Credit Card" at bounding box center [200, 112] width 184 height 11
click at [309, 114] on span at bounding box center [308, 113] width 5 height 5
click at [0, 0] on input "I understand that no changes can be made to the artwork, files, product or quan…" at bounding box center [0, 0] width 0 height 0
click at [306, 94] on span at bounding box center [308, 95] width 5 height 5
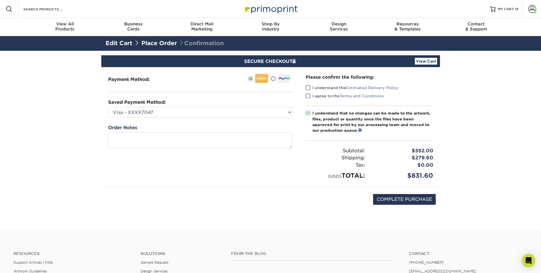
click at [0, 0] on input "I agree to the Terms and Conditions" at bounding box center [0, 0] width 0 height 0
click at [308, 87] on span at bounding box center [308, 87] width 5 height 5
click at [0, 0] on input "I understand the Estimated Delivery Policy" at bounding box center [0, 0] width 0 height 0
click at [406, 198] on input "COMPLETE PURCHASE" at bounding box center [404, 199] width 63 height 11
type input "PROCESSING, PLEASE WAIT..."
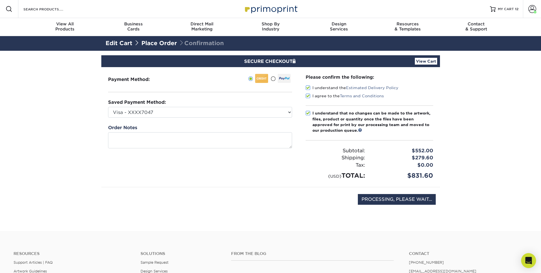
click at [525, 261] on icon "Open Intercom Messenger" at bounding box center [528, 260] width 7 height 7
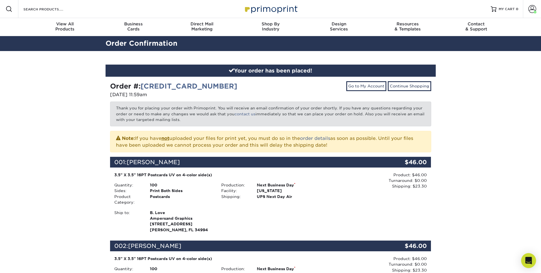
click at [530, 257] on div "Open Intercom Messenger" at bounding box center [528, 260] width 15 height 15
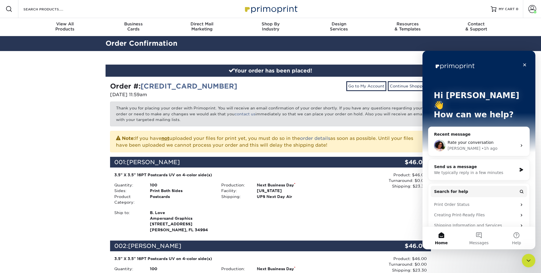
click at [474, 170] on div "We typically reply in a few minutes" at bounding box center [475, 173] width 83 height 6
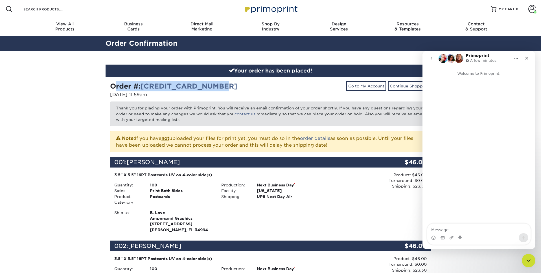
drag, startPoint x: 111, startPoint y: 86, endPoint x: 229, endPoint y: 85, distance: 117.7
click at [235, 85] on div "Order #: [CREDIT_CARD_NUMBER]" at bounding box center [188, 86] width 156 height 10
copy strong "Order #: [CREDIT_CARD_NUMBER]"
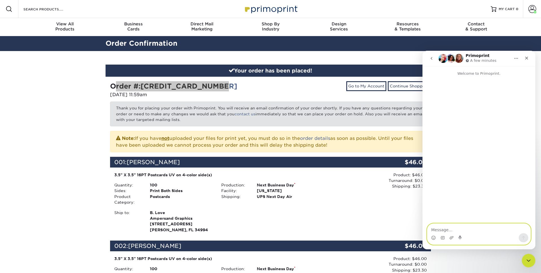
click at [457, 230] on textarea "Message…" at bounding box center [478, 229] width 103 height 10
paste textarea "Order #: [CREDIT_CARD_NUMBER]"
drag, startPoint x: 499, startPoint y: 226, endPoint x: 485, endPoint y: 226, distance: 14.1
click at [485, 226] on textarea "Hello, I just sent an e-mail for order # Order #: [CREDIT_CARD_NUMBER]" at bounding box center [478, 225] width 103 height 15
click at [476, 231] on textarea "Hello, I just sent an e-mail for Order #: [CREDIT_CARD_NUMBER]" at bounding box center [478, 225] width 103 height 15
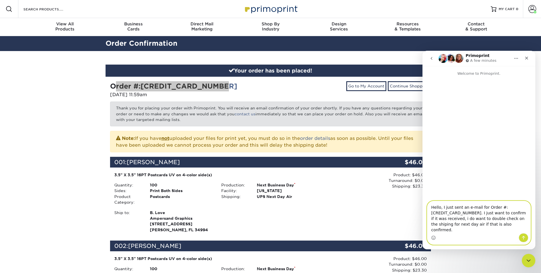
click at [516, 225] on textarea "Hello, I just sent an e-mail for Order #: [CREDIT_CARD_NUMBER]. I just want to …" at bounding box center [478, 217] width 103 height 32
type textarea "Hello, I just sent an e-mail for Order #: [CREDIT_CARD_NUMBER]. I just want to …"
click at [525, 238] on icon "Send a message…" at bounding box center [523, 238] width 5 height 5
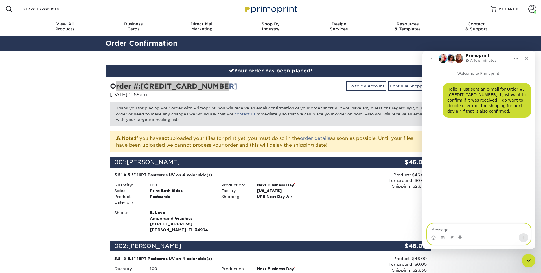
scroll to position [0, 0]
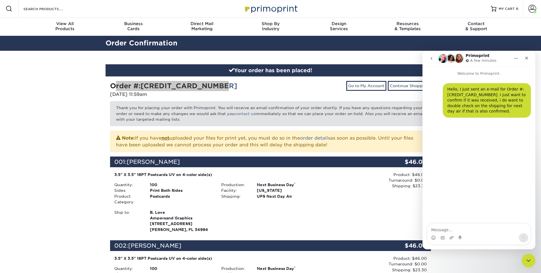
click at [428, 58] on button "go back" at bounding box center [431, 58] width 11 height 11
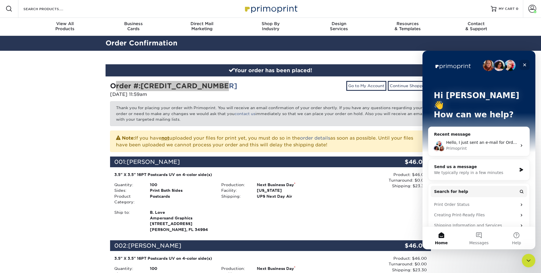
click at [525, 68] on div "Close" at bounding box center [525, 65] width 10 height 10
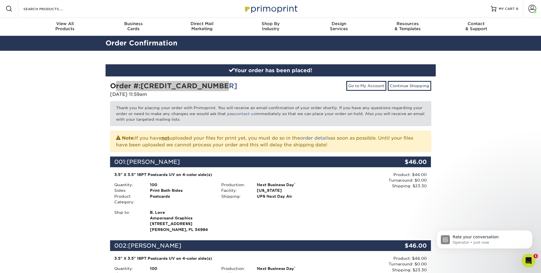
scroll to position [66, 0]
click at [527, 259] on icon "Open Intercom Messenger" at bounding box center [527, 259] width 9 height 9
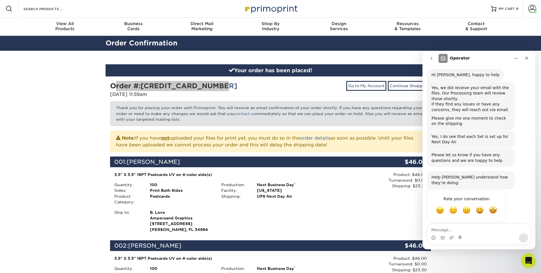
click at [527, 259] on icon "Open Intercom Messenger" at bounding box center [527, 259] width 9 height 9
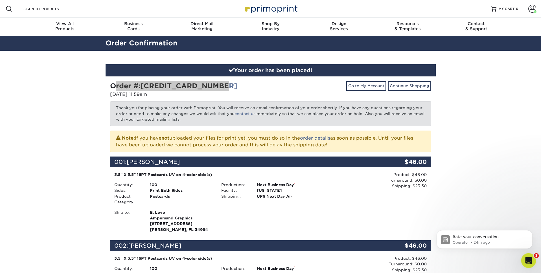
scroll to position [0, 0]
click at [527, 259] on icon "Open Intercom Messenger" at bounding box center [527, 259] width 9 height 9
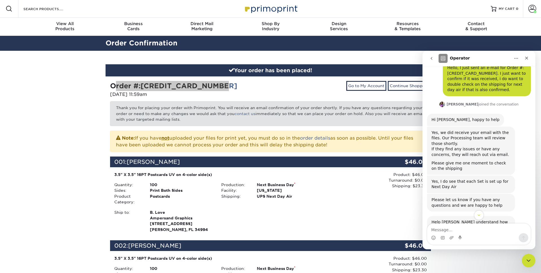
scroll to position [27, 0]
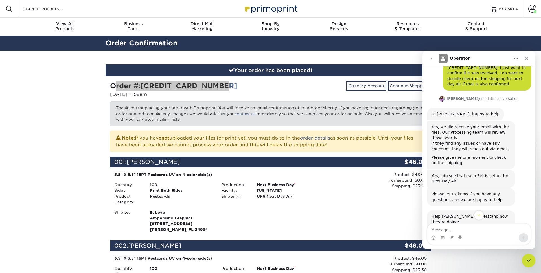
click at [430, 60] on icon "go back" at bounding box center [431, 58] width 5 height 5
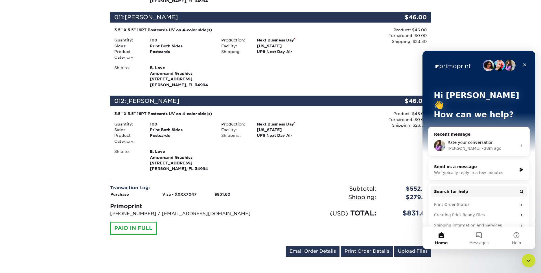
scroll to position [984, 0]
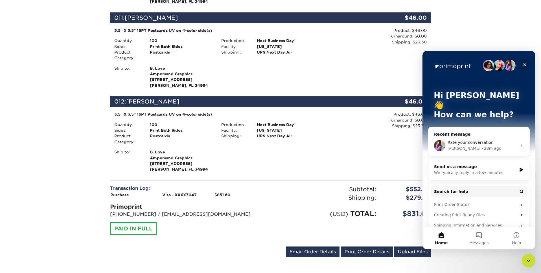
click at [521, 64] on div "Close" at bounding box center [525, 65] width 10 height 10
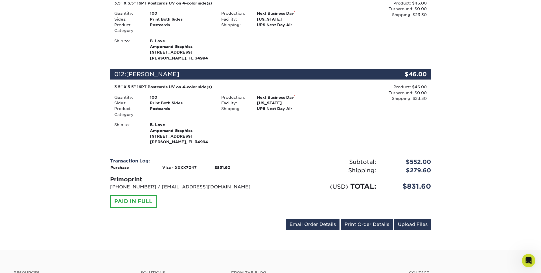
scroll to position [1013, 0]
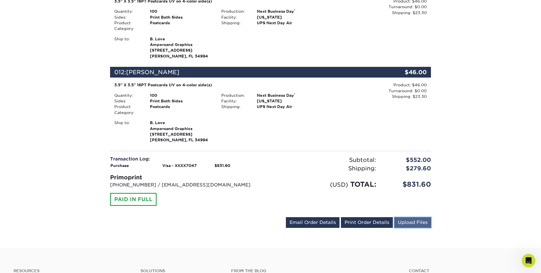
click at [411, 220] on link "Upload Files" at bounding box center [412, 222] width 37 height 11
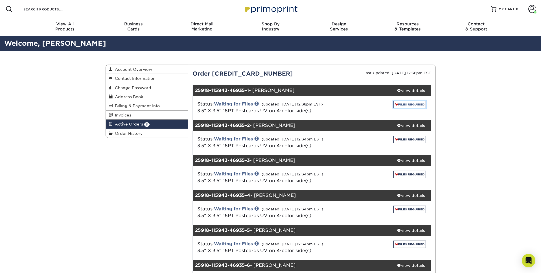
click at [408, 107] on link "FILES REQUIRED" at bounding box center [409, 105] width 33 height 8
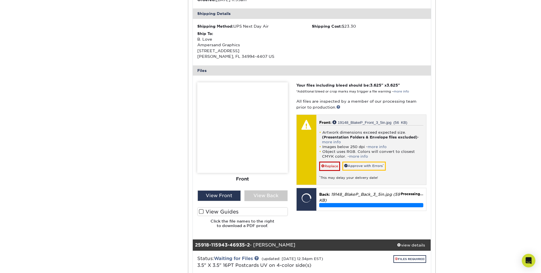
scroll to position [171, 0]
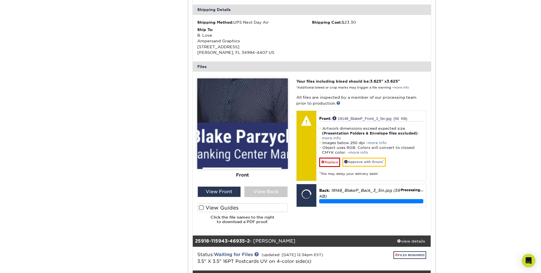
click at [201, 208] on span at bounding box center [201, 207] width 5 height 5
click at [0, 0] on input "View Guides" at bounding box center [0, 0] width 0 height 0
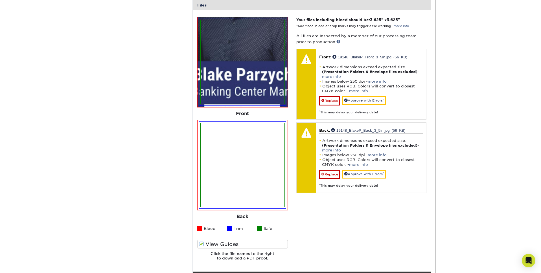
scroll to position [231, 0]
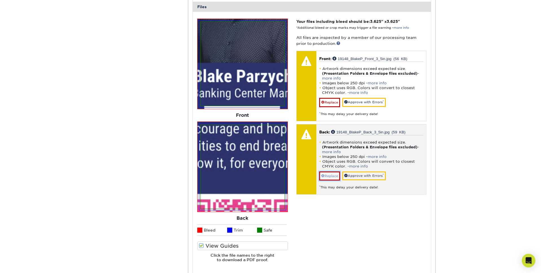
click at [333, 178] on link "Replace" at bounding box center [329, 176] width 21 height 9
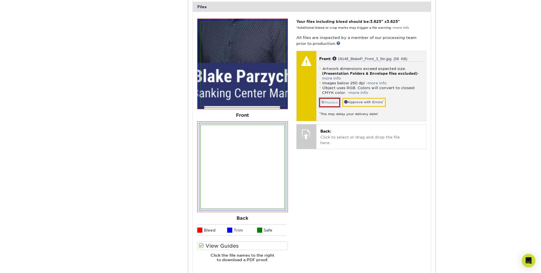
click at [329, 102] on link "Replace" at bounding box center [329, 102] width 21 height 9
